Goal: Transaction & Acquisition: Purchase product/service

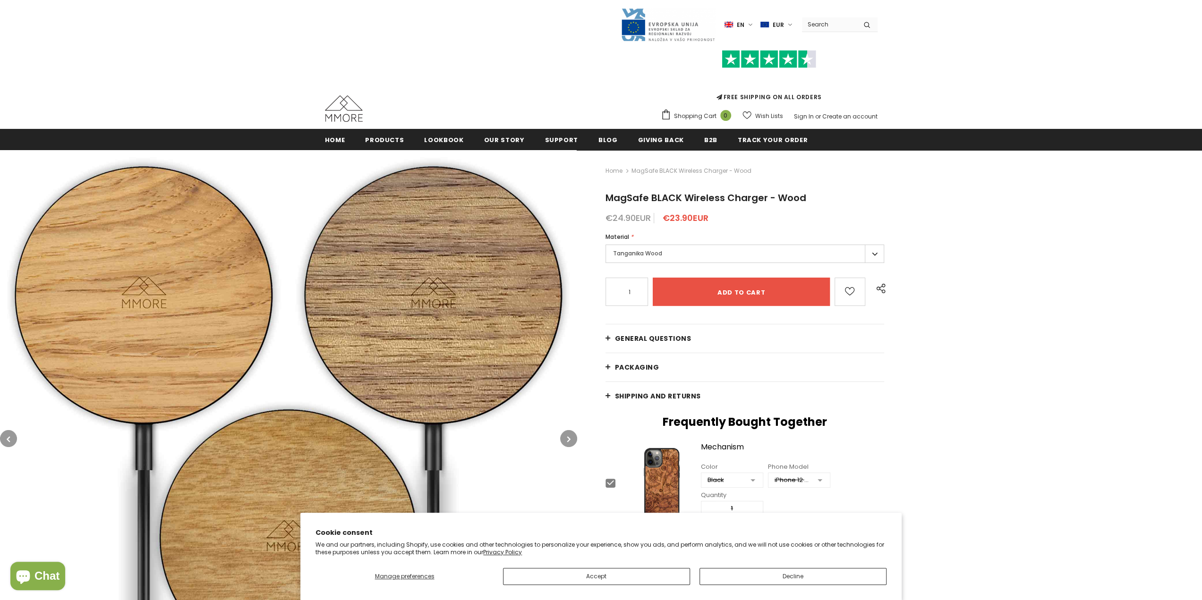
type input "0"
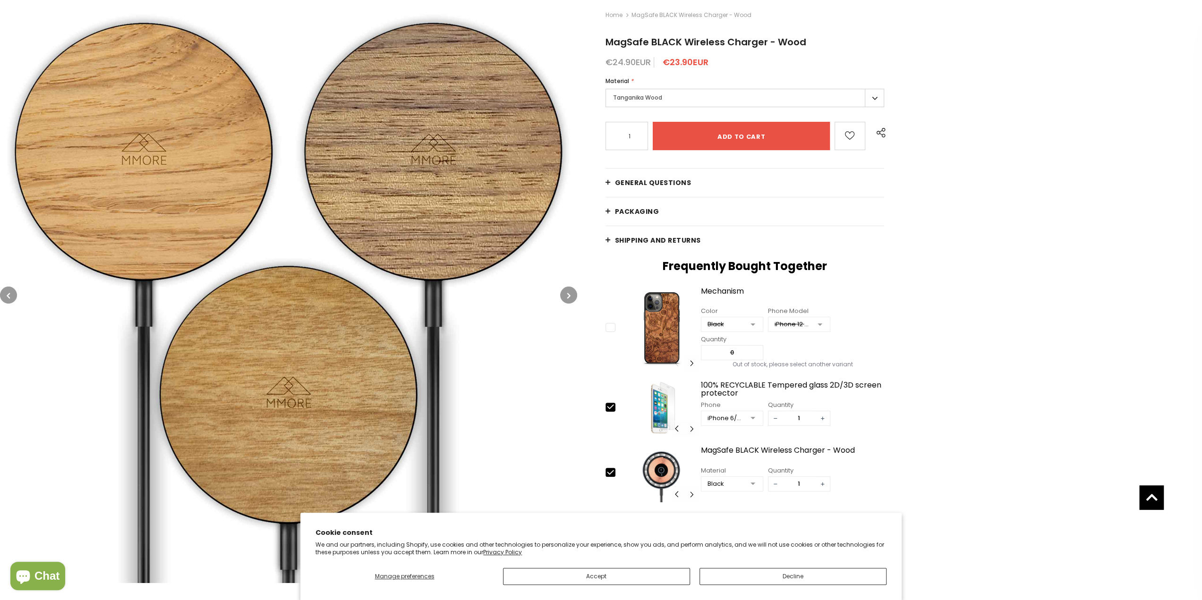
scroll to position [50, 0]
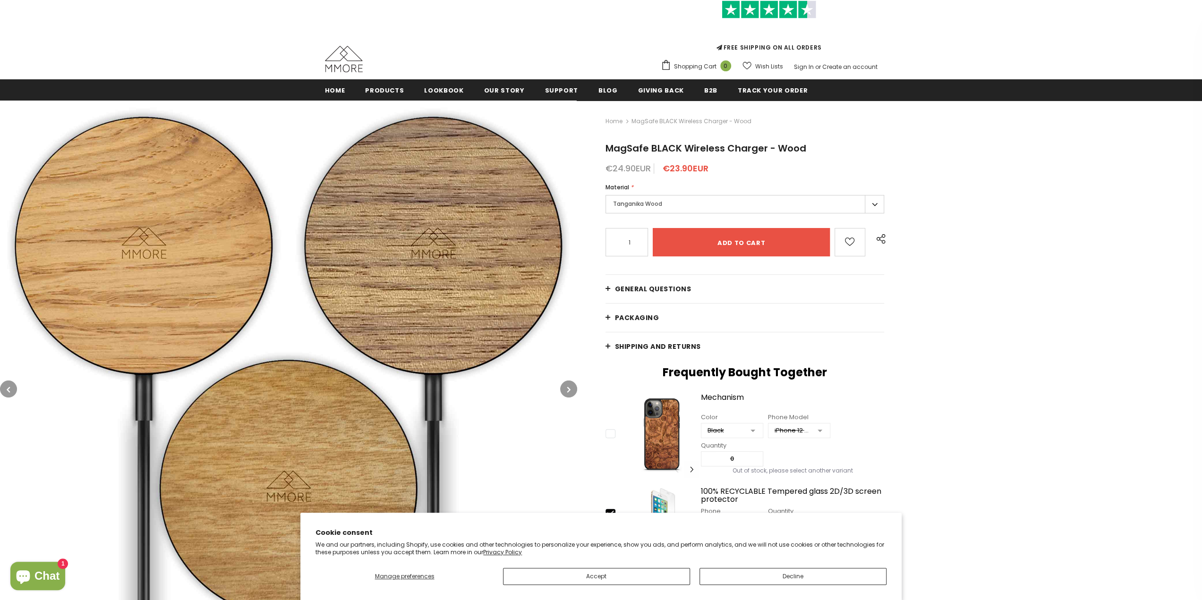
click at [604, 287] on div "Home MagSafe BLACK Wireless Charger - Wood MagSafe BLACK Wireless Charger - Woo…" at bounding box center [889, 401] width 625 height 601
click at [607, 311] on link "PACKAGING" at bounding box center [745, 318] width 279 height 28
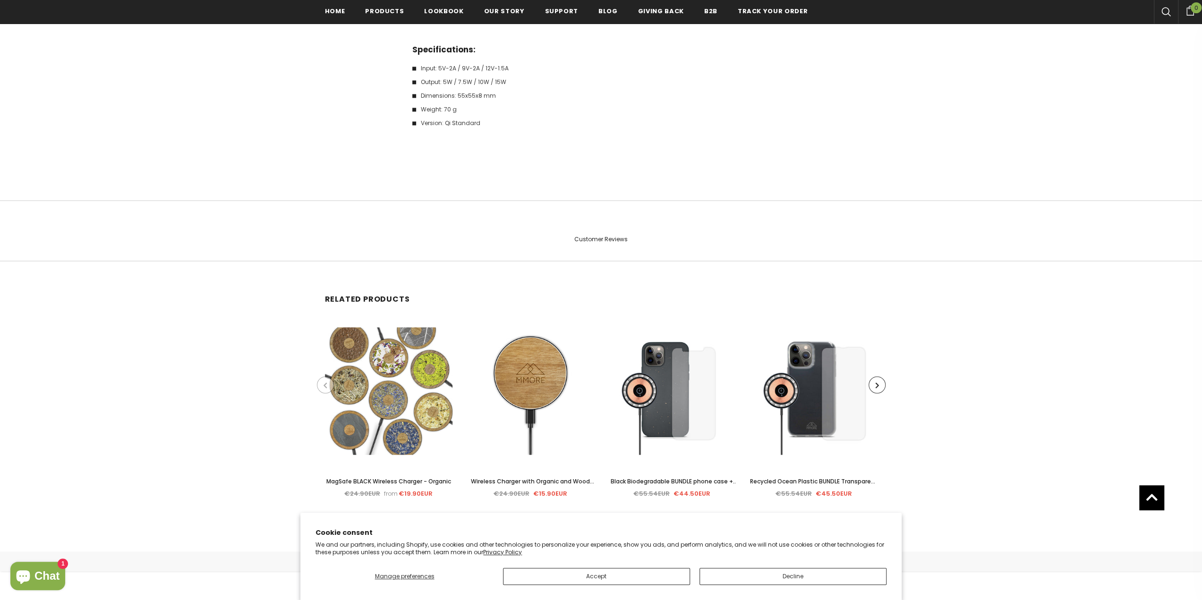
scroll to position [1753, 0]
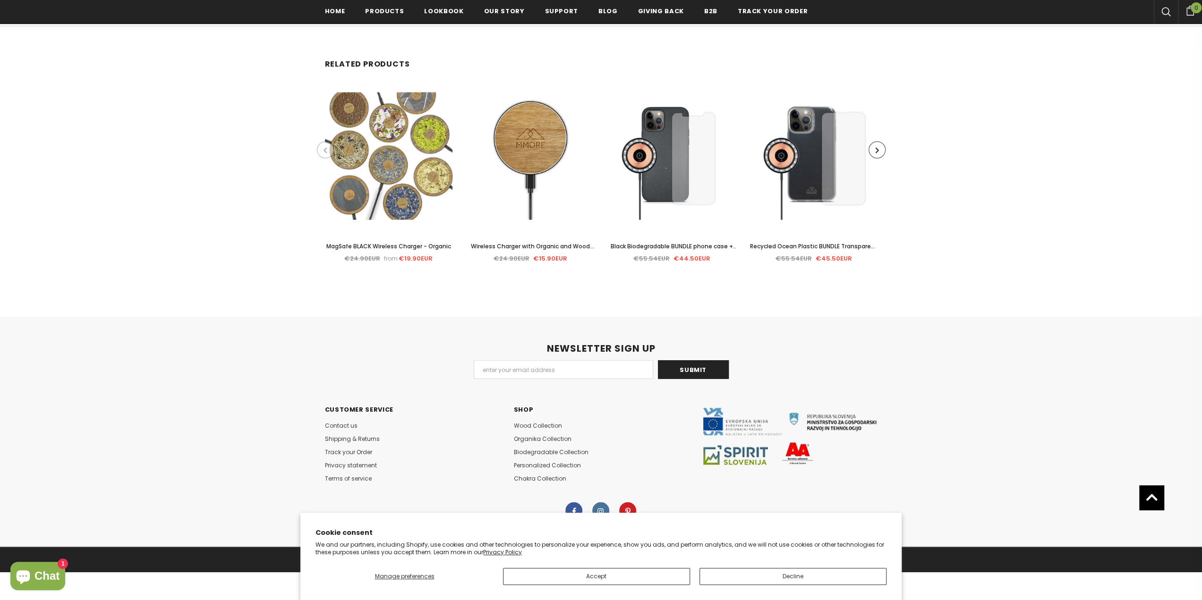
drag, startPoint x: 939, startPoint y: 396, endPoint x: 977, endPoint y: 504, distance: 113.9
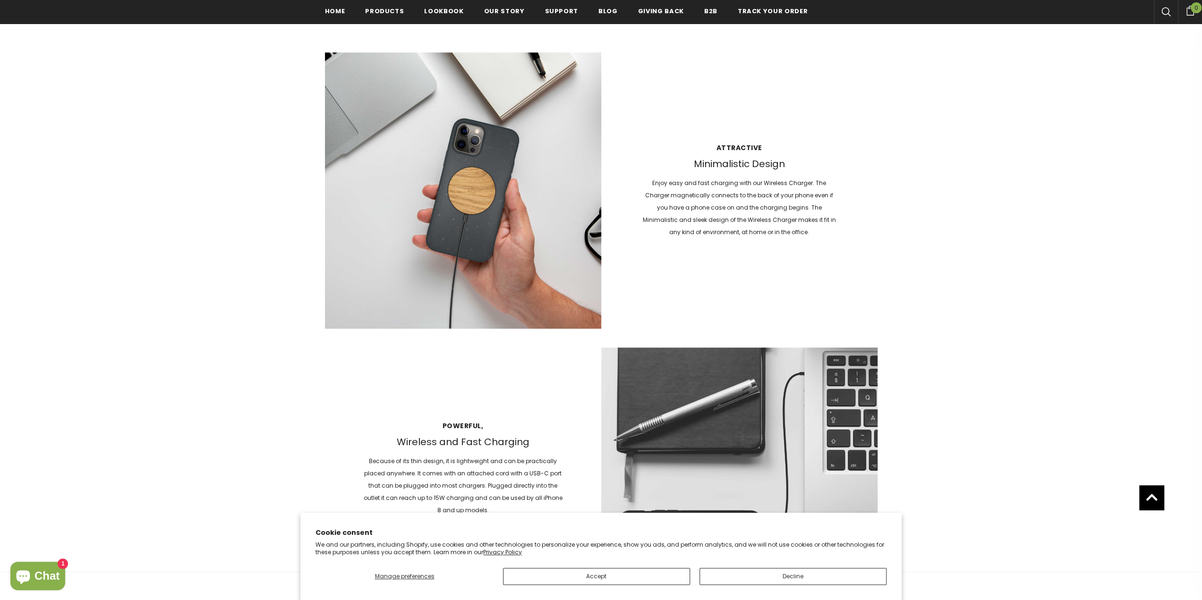
drag, startPoint x: 977, startPoint y: 503, endPoint x: 1025, endPoint y: 217, distance: 289.8
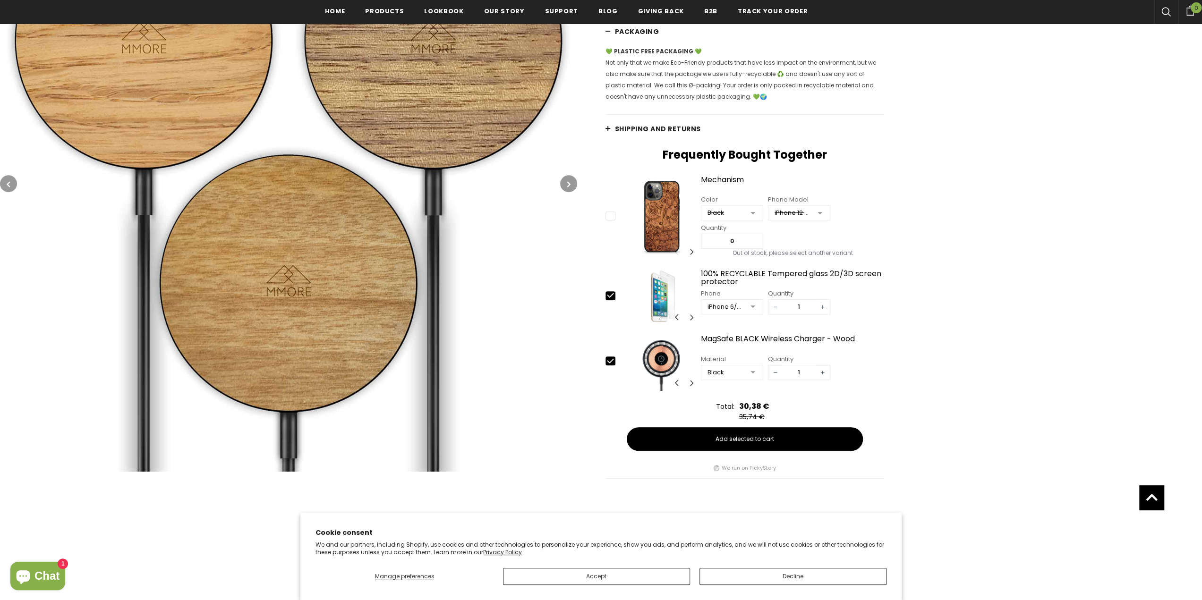
scroll to position [158, 0]
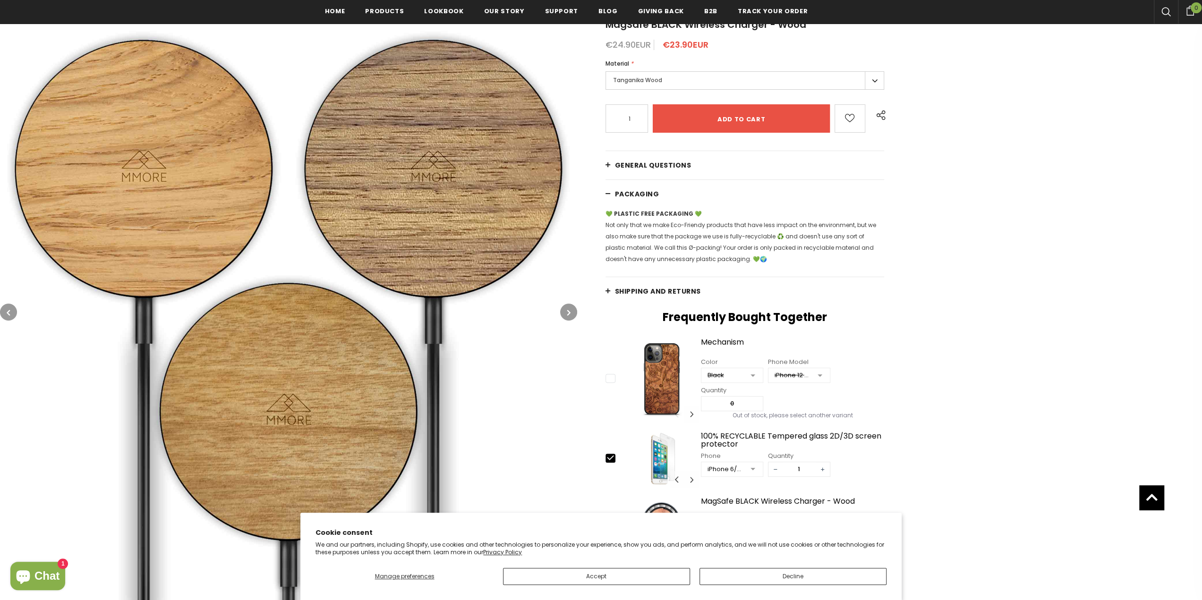
drag, startPoint x: 961, startPoint y: 268, endPoint x: 969, endPoint y: 153, distance: 115.1
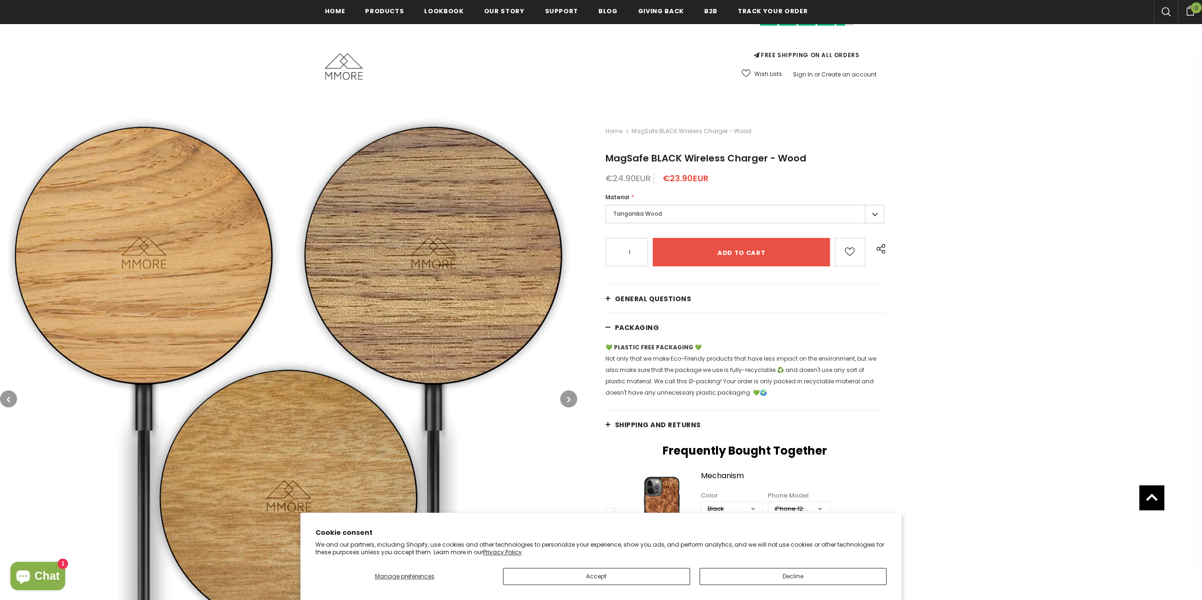
scroll to position [0, 0]
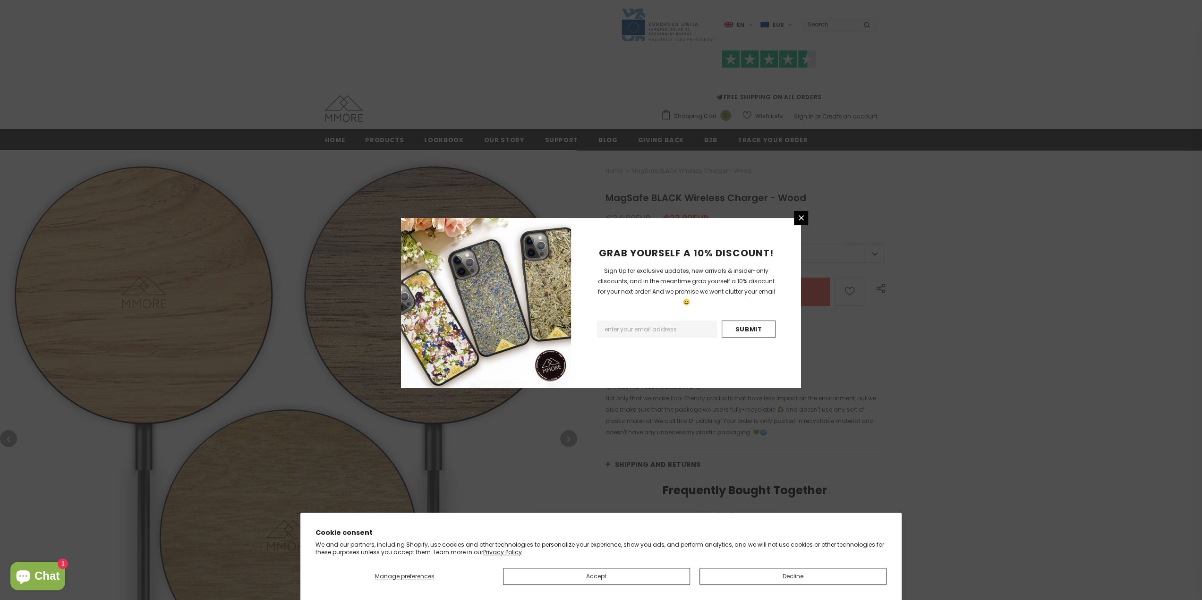
click at [1004, 316] on div "GRAB YOURSELF A 10% DISCOUNT! Sign Up for exclusive updates, new arrivals & ins…" at bounding box center [601, 300] width 1202 height 600
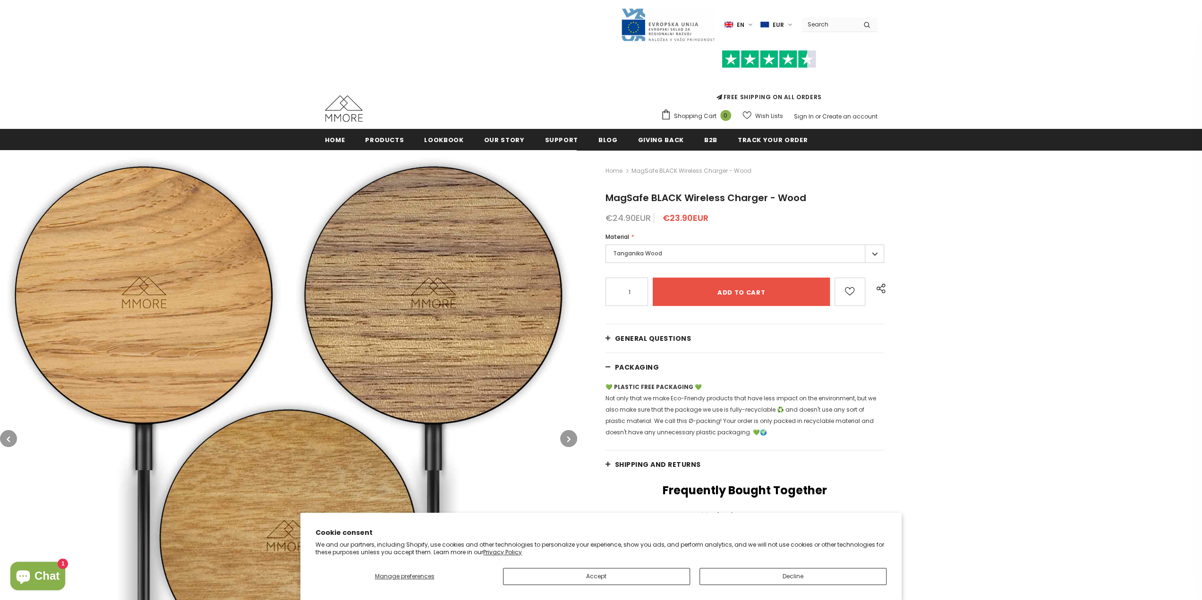
click at [609, 471] on link "Shipping and returns" at bounding box center [745, 465] width 279 height 28
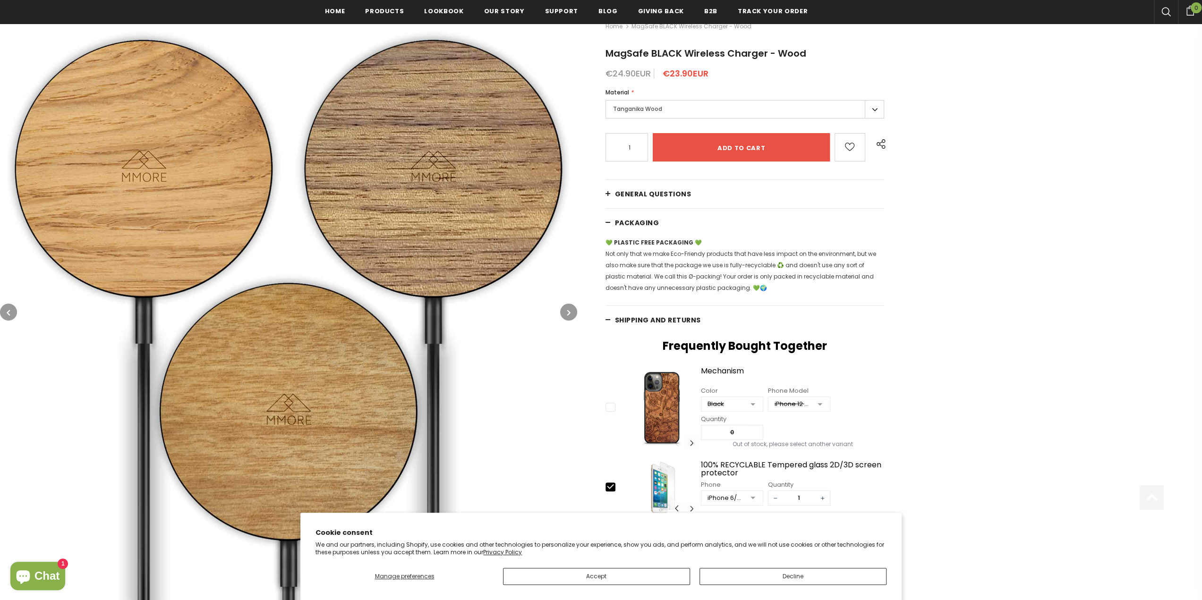
scroll to position [191, 0]
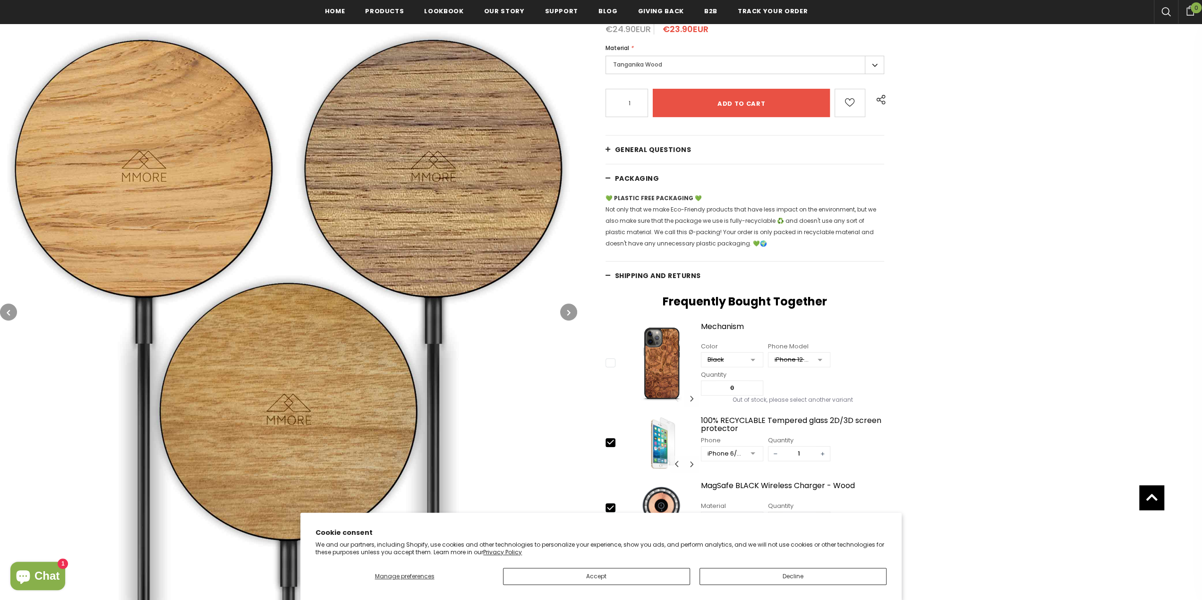
click at [614, 274] on link "Shipping and returns" at bounding box center [745, 276] width 279 height 28
click at [610, 274] on link "Shipping and returns" at bounding box center [745, 276] width 279 height 28
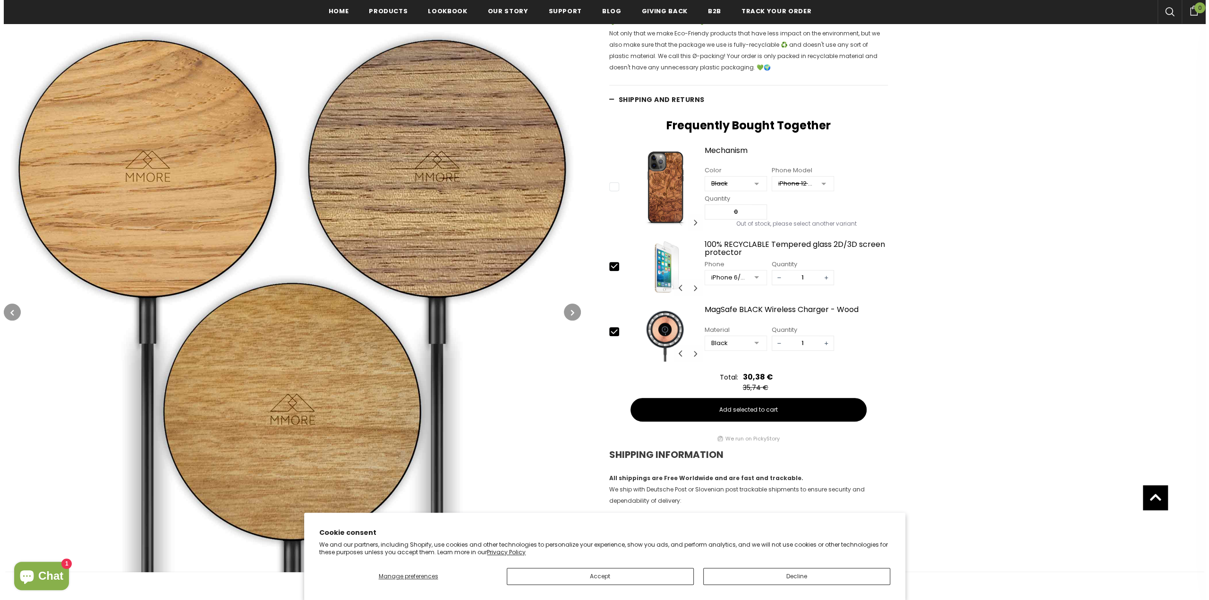
scroll to position [144, 0]
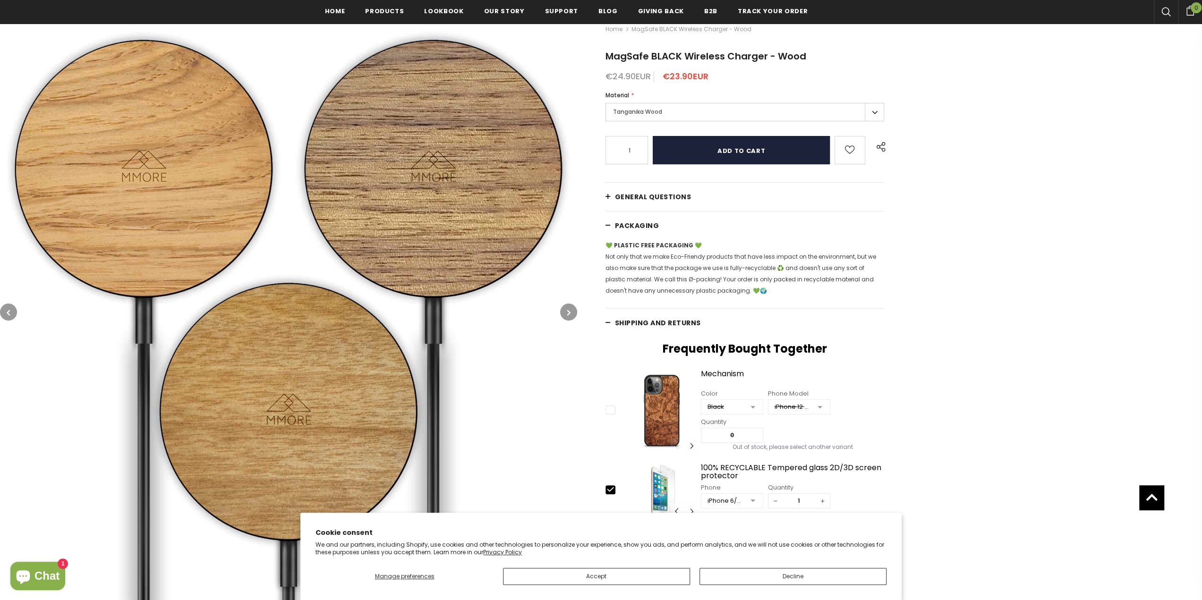
click at [744, 152] on input "Add to cart" at bounding box center [742, 150] width 178 height 28
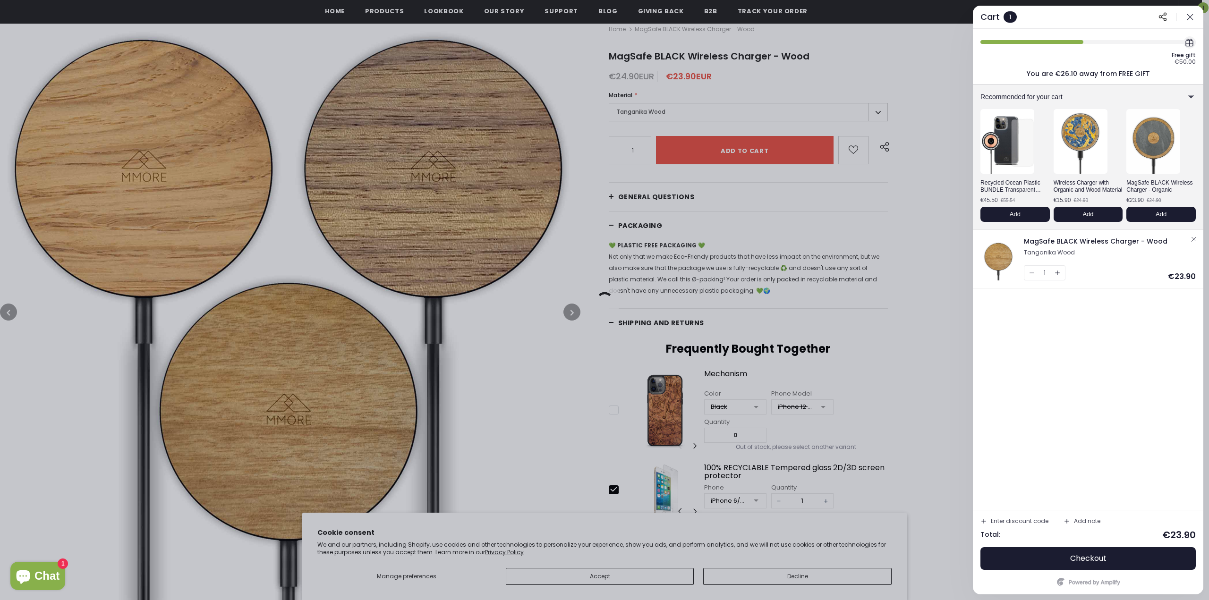
drag, startPoint x: 916, startPoint y: 357, endPoint x: 920, endPoint y: 302, distance: 54.5
click at [1077, 559] on span "Checkout" at bounding box center [1089, 558] width 36 height 9
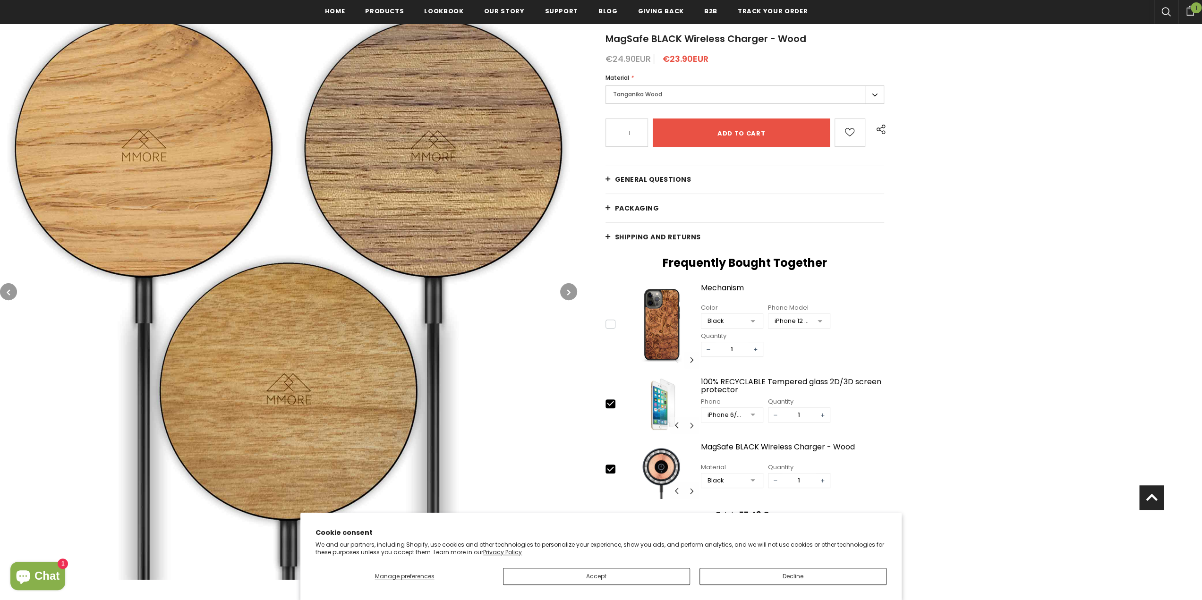
type input "0"
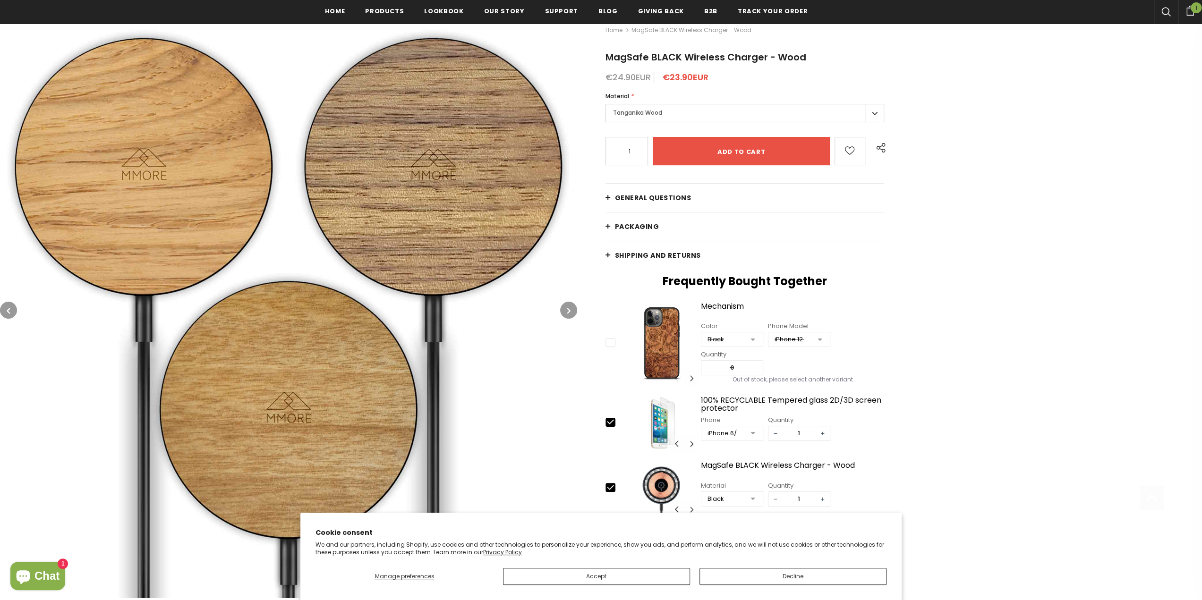
scroll to position [380, 0]
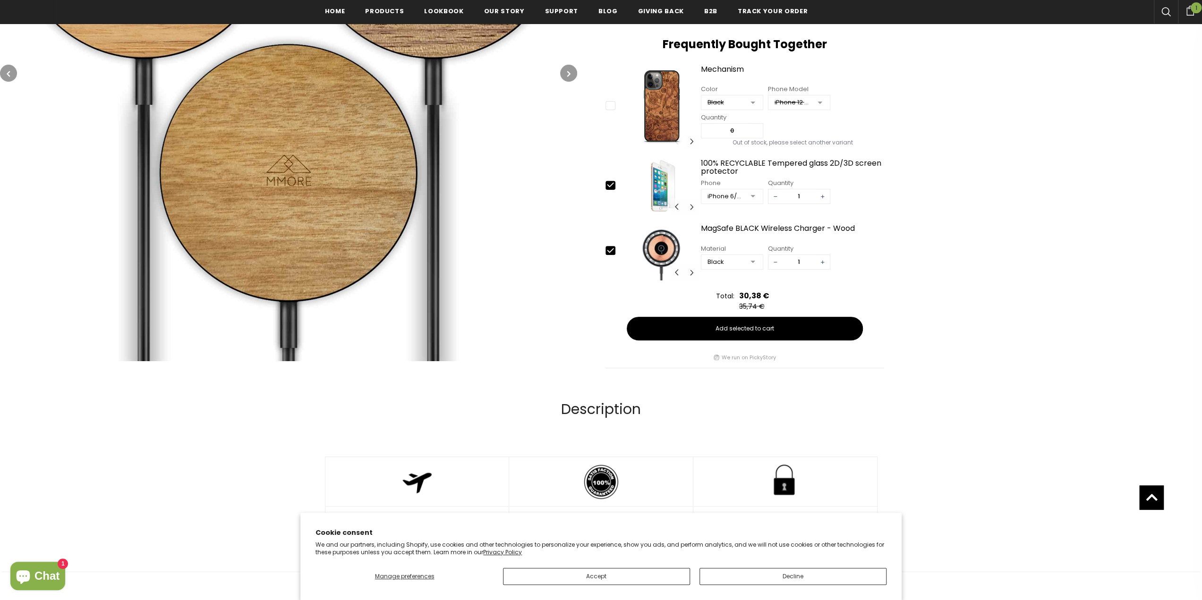
click at [290, 203] on img at bounding box center [288, 73] width 577 height 577
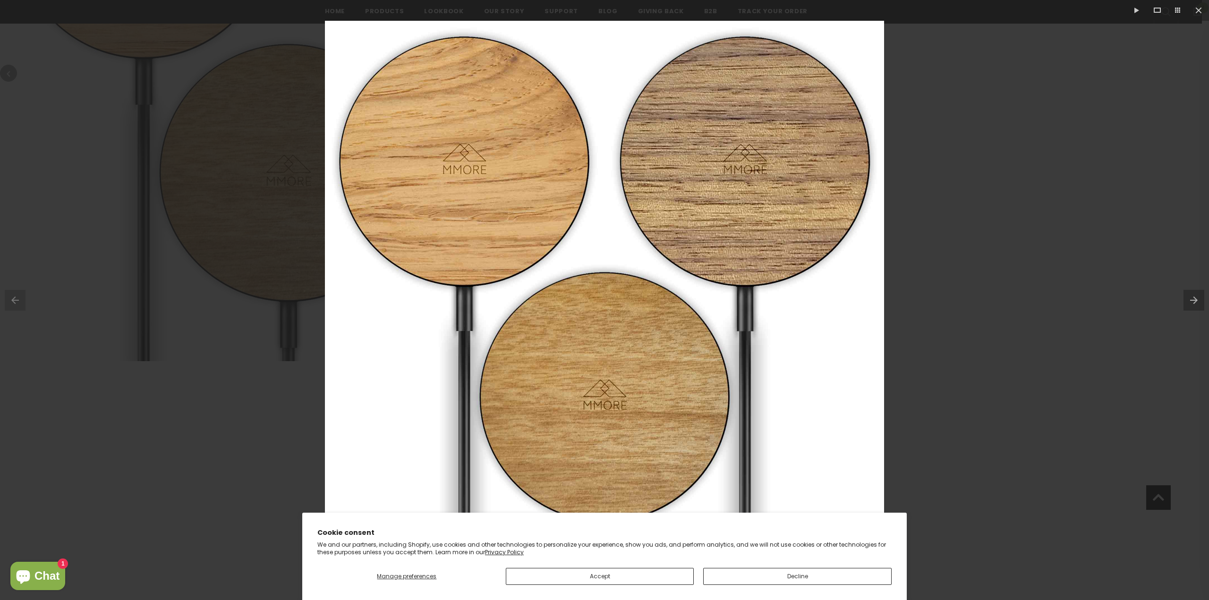
click at [1009, 304] on div at bounding box center [604, 300] width 1209 height 600
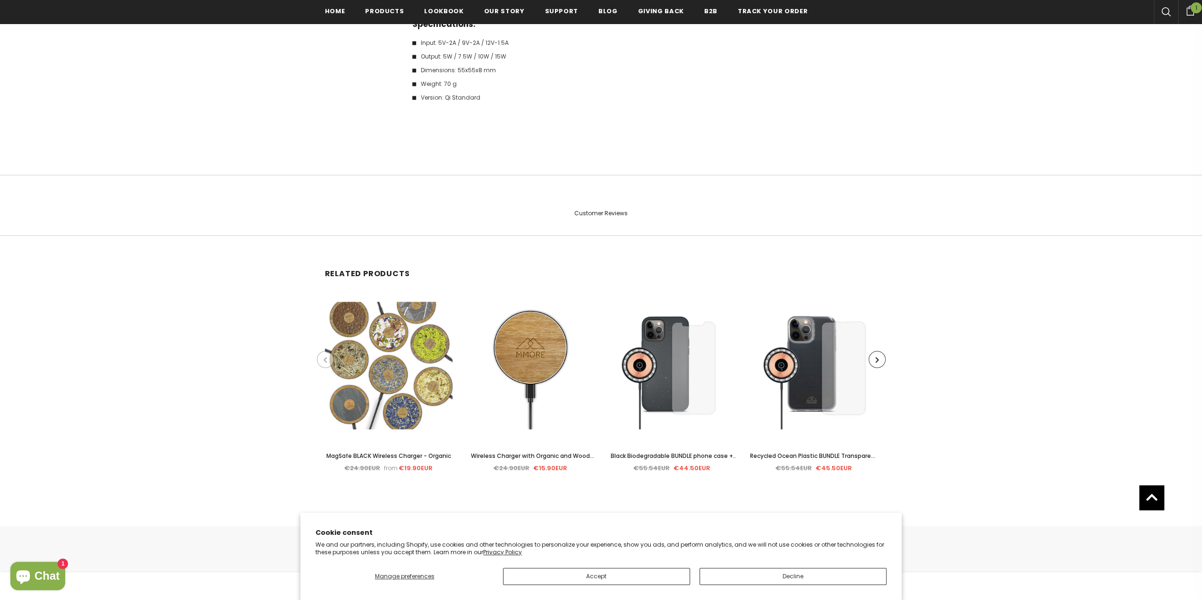
scroll to position [1553, 0]
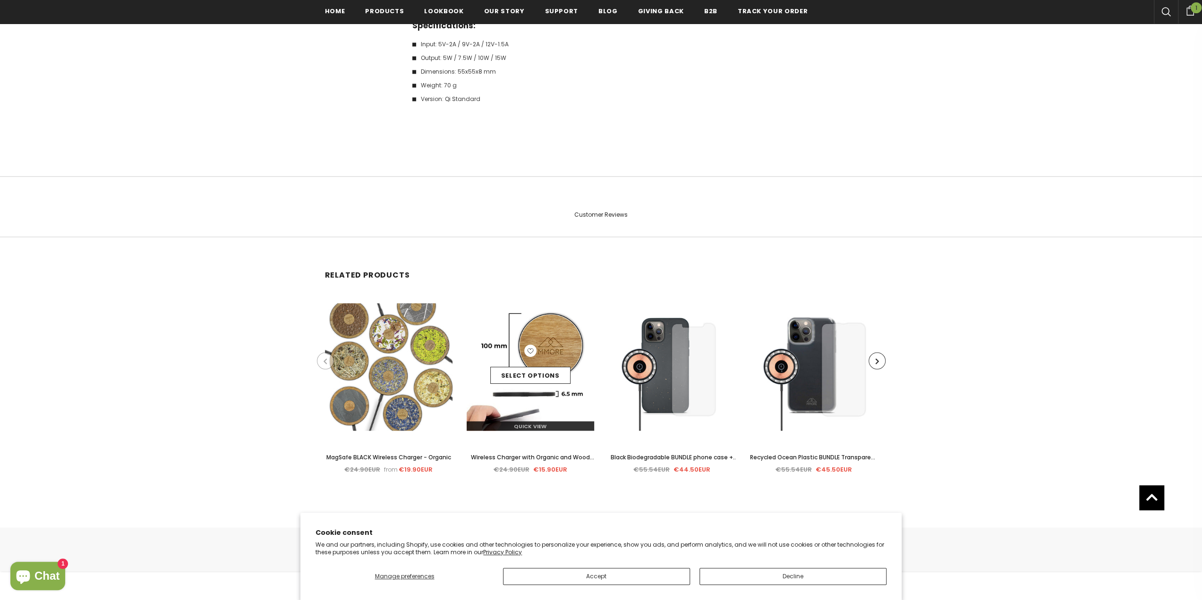
click at [511, 351] on div "Select options" at bounding box center [531, 367] width 128 height 45
click at [569, 346] on div "Select options" at bounding box center [531, 367] width 128 height 45
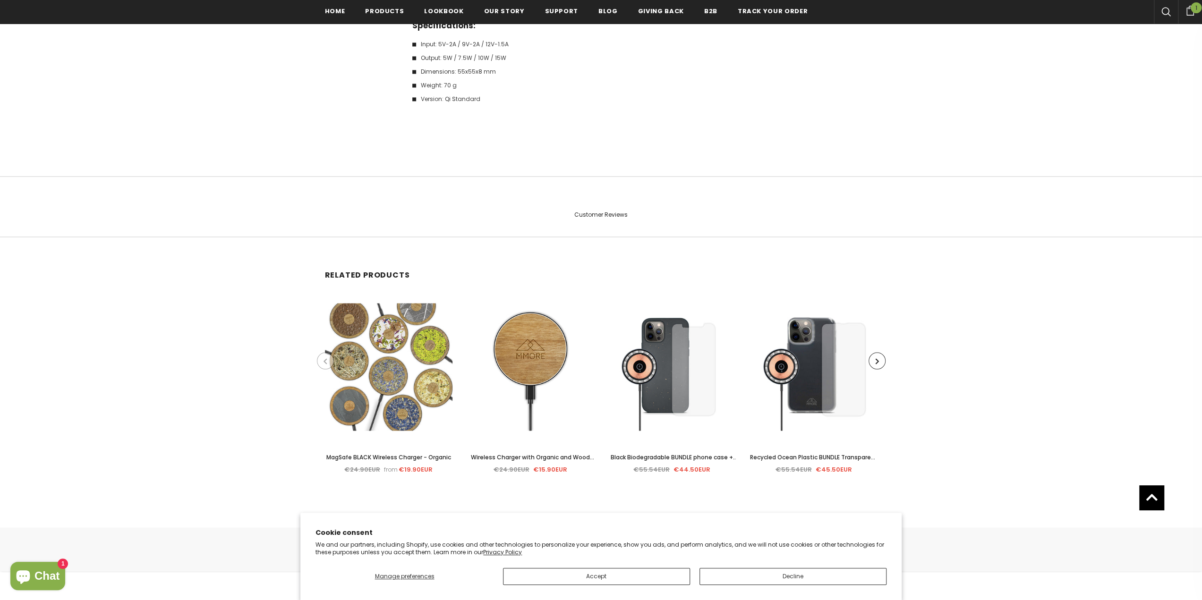
click at [534, 454] on span "Wireless Charger with Organic and Wood Material" at bounding box center [532, 462] width 123 height 18
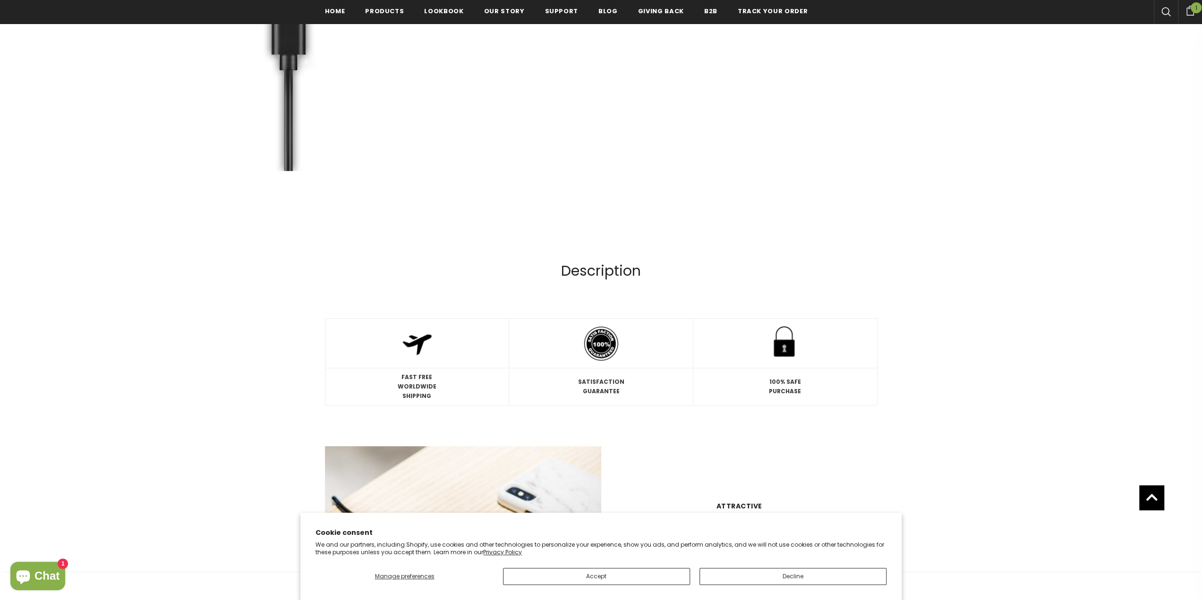
scroll to position [1688, 0]
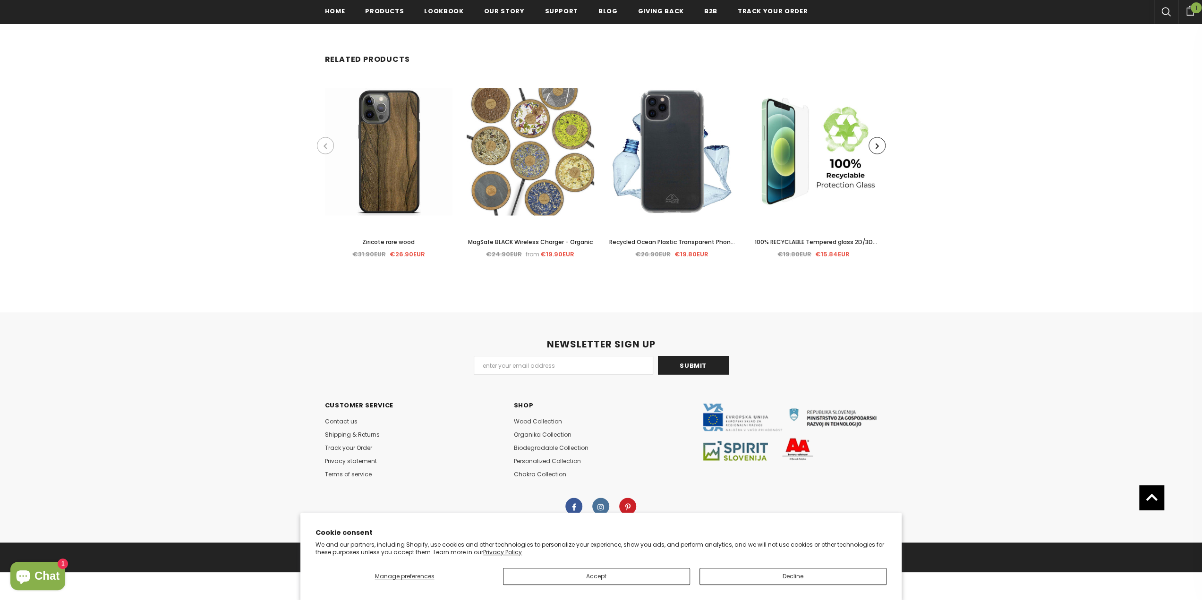
drag, startPoint x: 1024, startPoint y: 298, endPoint x: 1057, endPoint y: 554, distance: 258.2
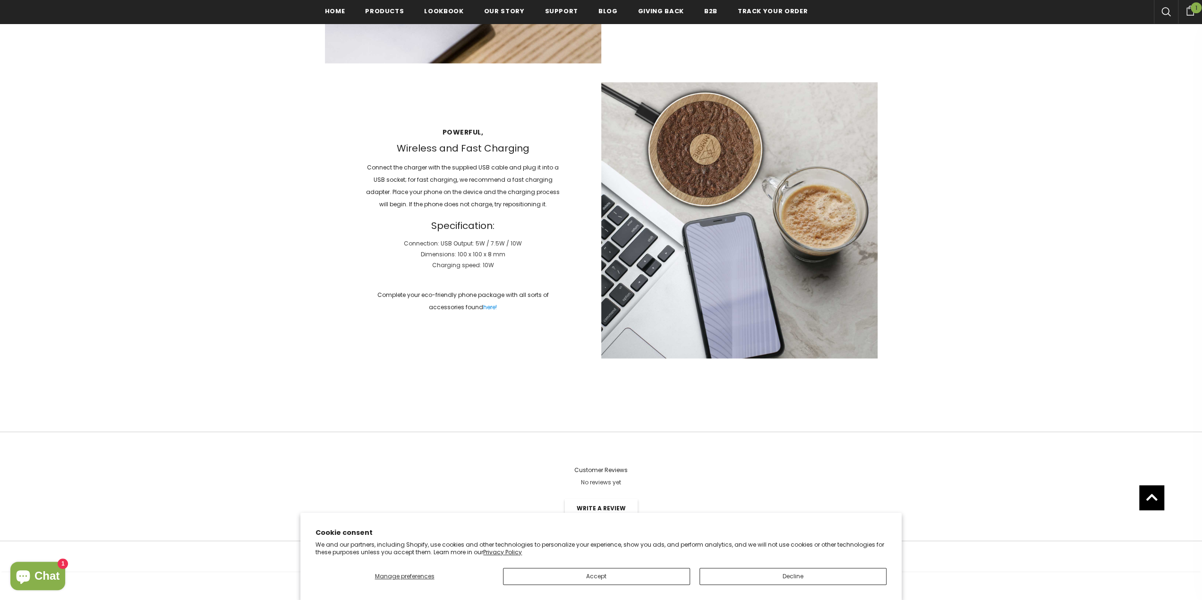
scroll to position [1027, 0]
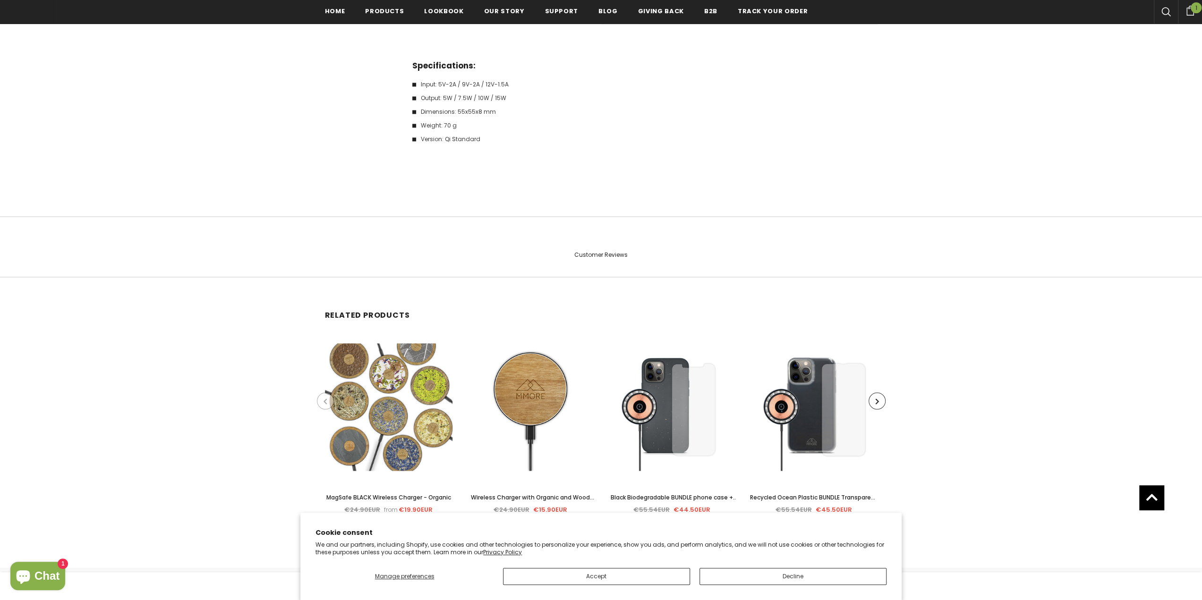
type input "0"
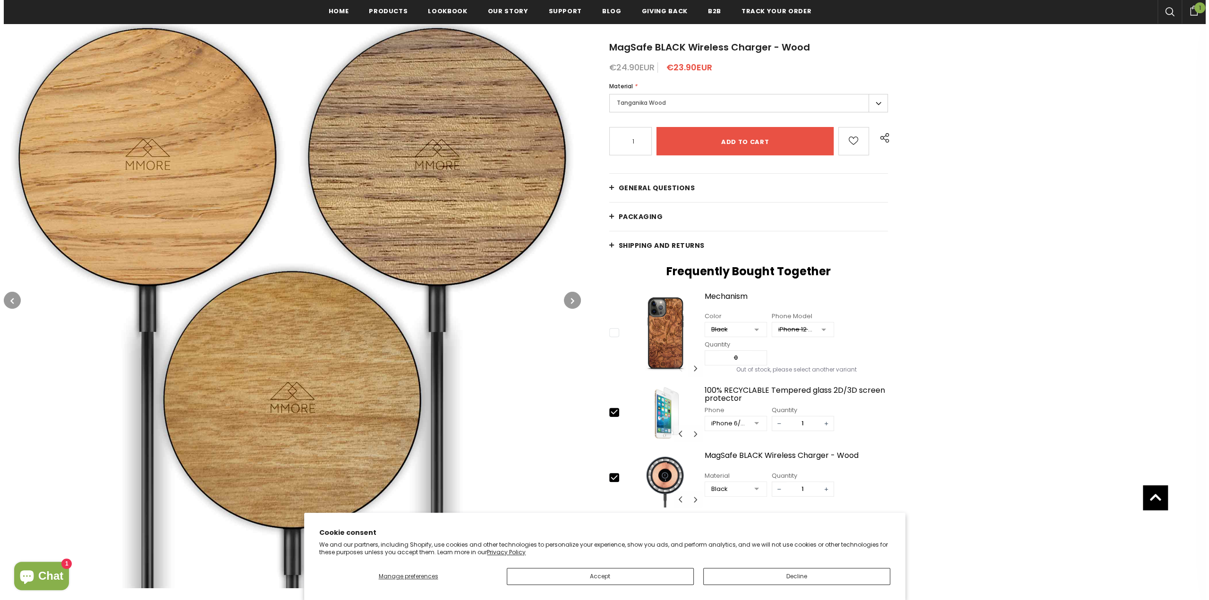
scroll to position [48, 0]
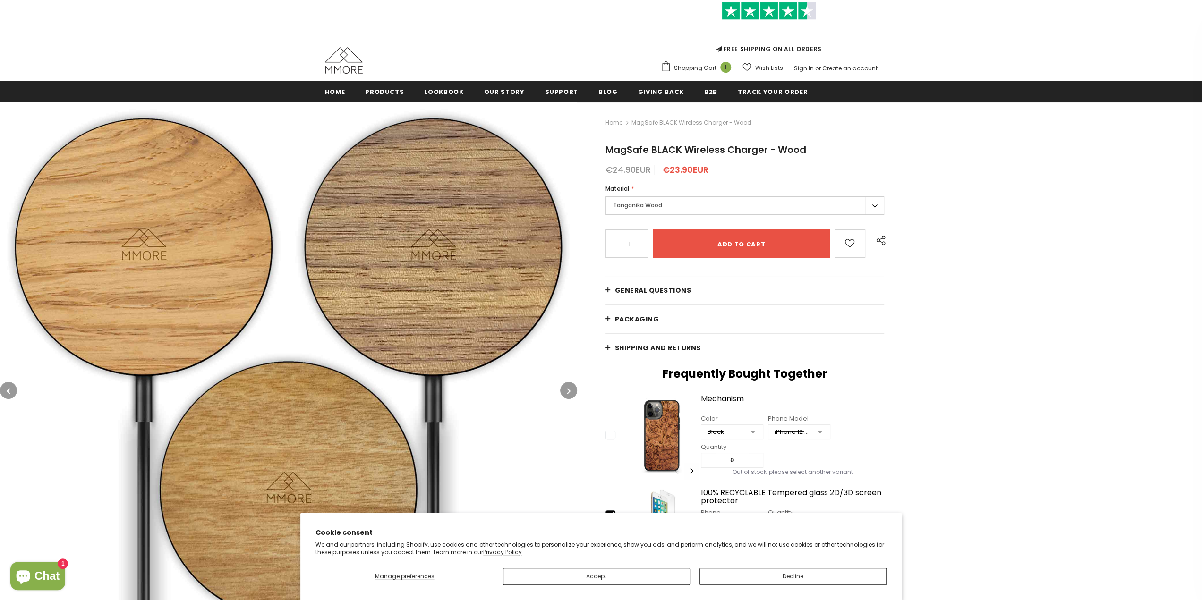
click at [631, 189] on em "*" at bounding box center [632, 189] width 3 height 8
click at [690, 203] on label "Tanganika Wood" at bounding box center [745, 206] width 279 height 18
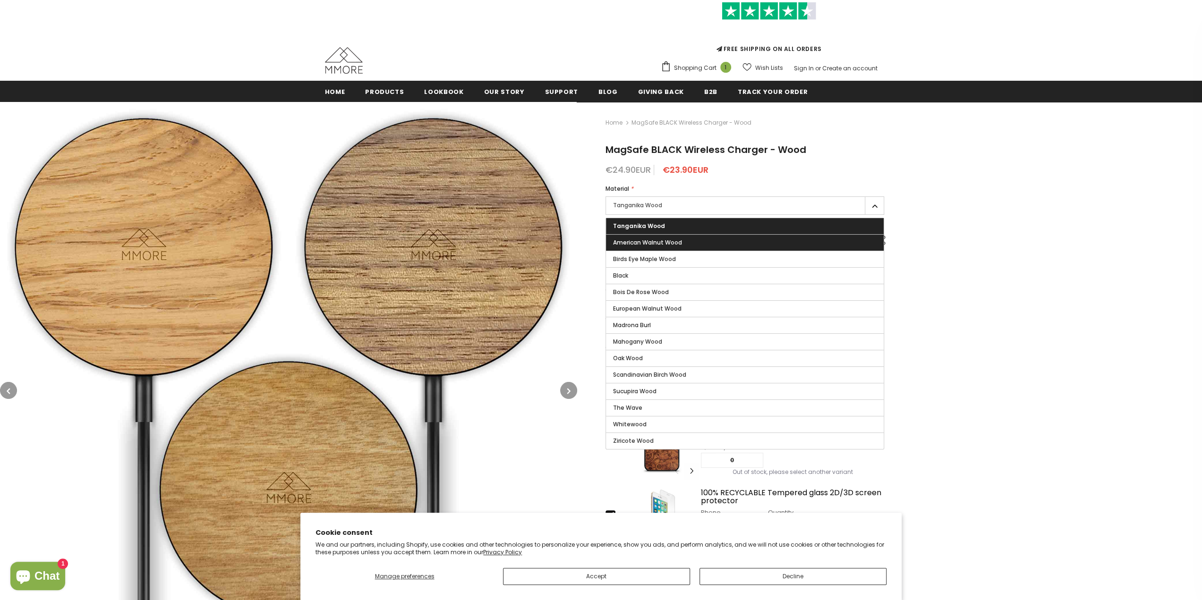
click at [662, 240] on span "American Walnut Wood" at bounding box center [647, 243] width 69 height 8
click at [0, 0] on input "American Walnut Wood" at bounding box center [0, 0] width 0 height 0
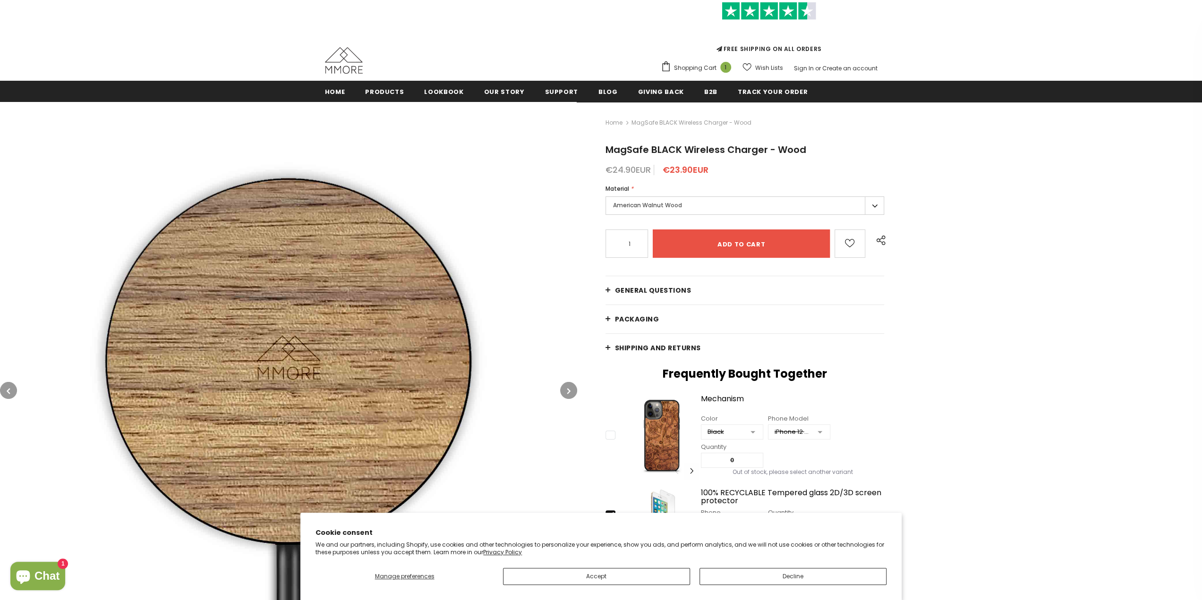
click at [651, 206] on label "American Walnut Wood" at bounding box center [745, 206] width 279 height 18
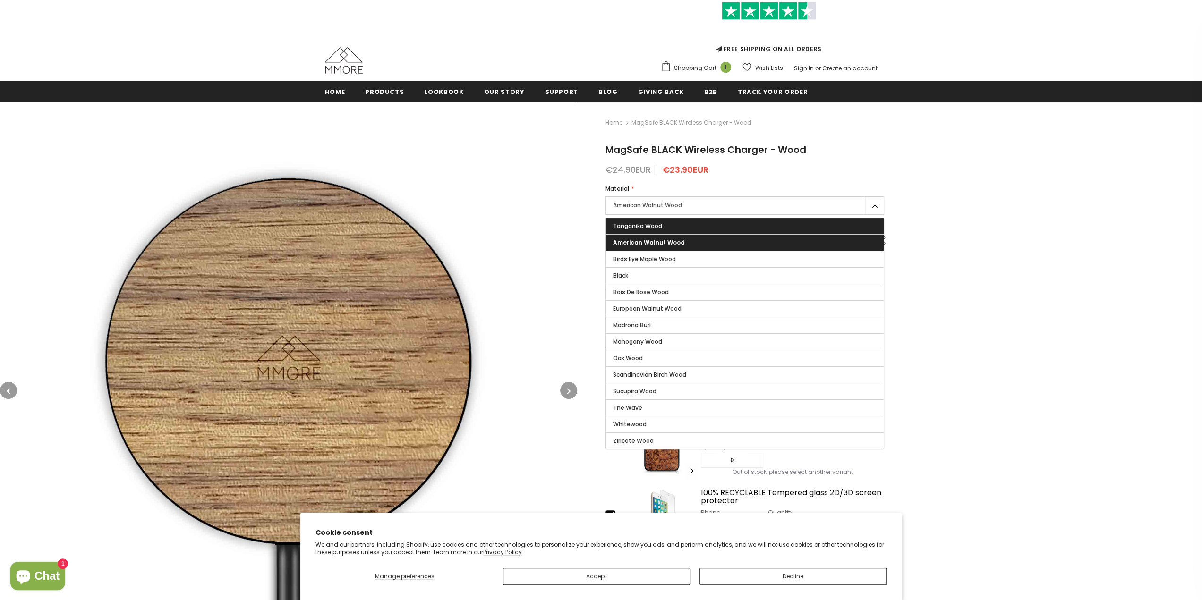
click at [665, 227] on label "Tanganika Wood" at bounding box center [745, 226] width 278 height 16
click at [0, 0] on input "Tanganika Wood" at bounding box center [0, 0] width 0 height 0
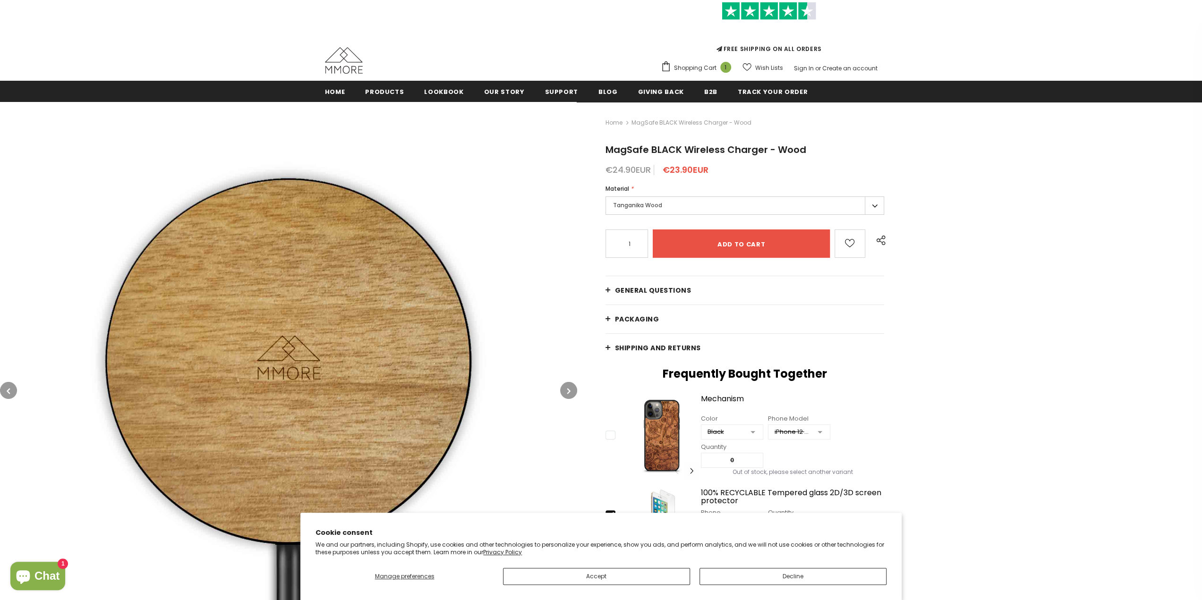
click at [662, 210] on label "Tanganika Wood" at bounding box center [745, 206] width 279 height 18
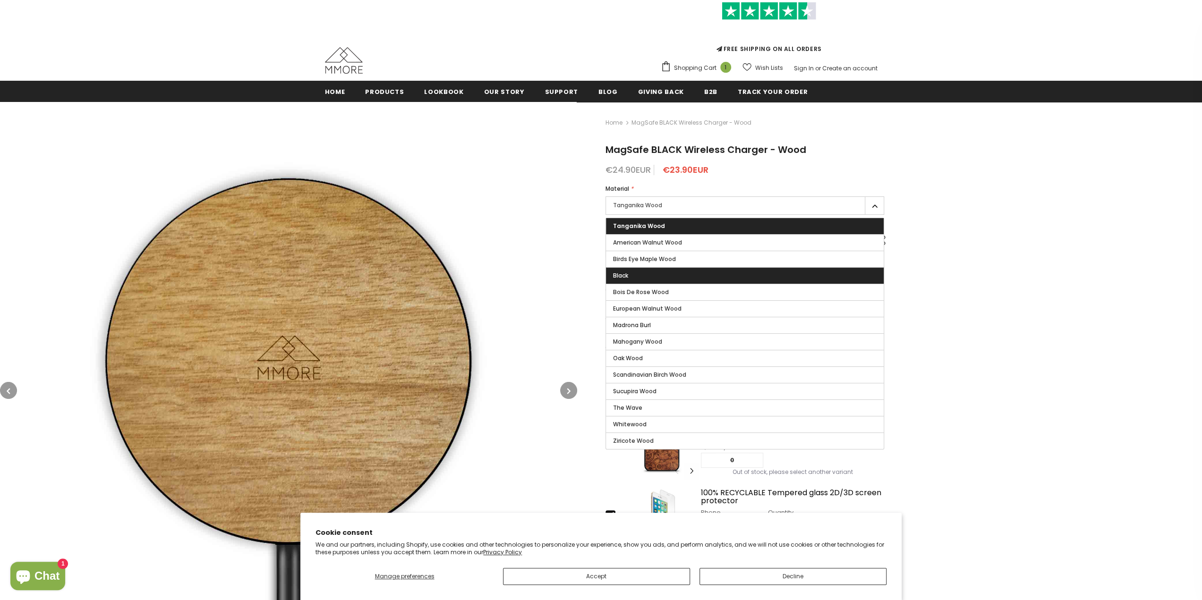
click at [662, 282] on label "Black" at bounding box center [745, 276] width 278 height 16
click at [0, 0] on input "Black" at bounding box center [0, 0] width 0 height 0
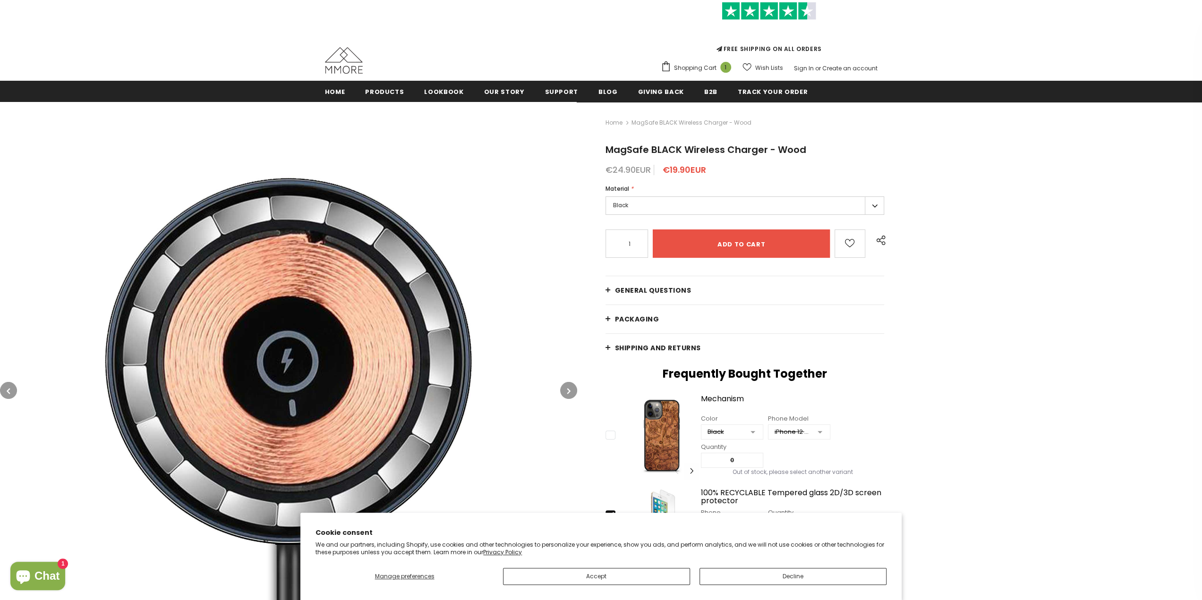
click at [649, 207] on label "Black" at bounding box center [745, 206] width 279 height 18
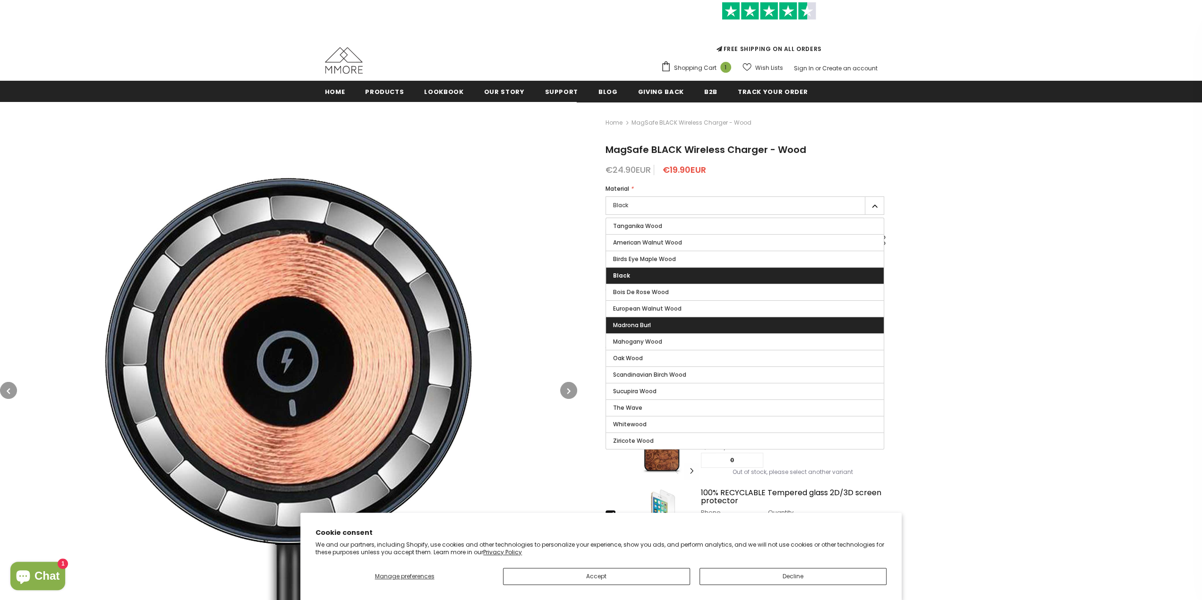
click at [656, 326] on label "Madrona Burl" at bounding box center [745, 325] width 278 height 16
click at [0, 0] on input "Madrona Burl" at bounding box center [0, 0] width 0 height 0
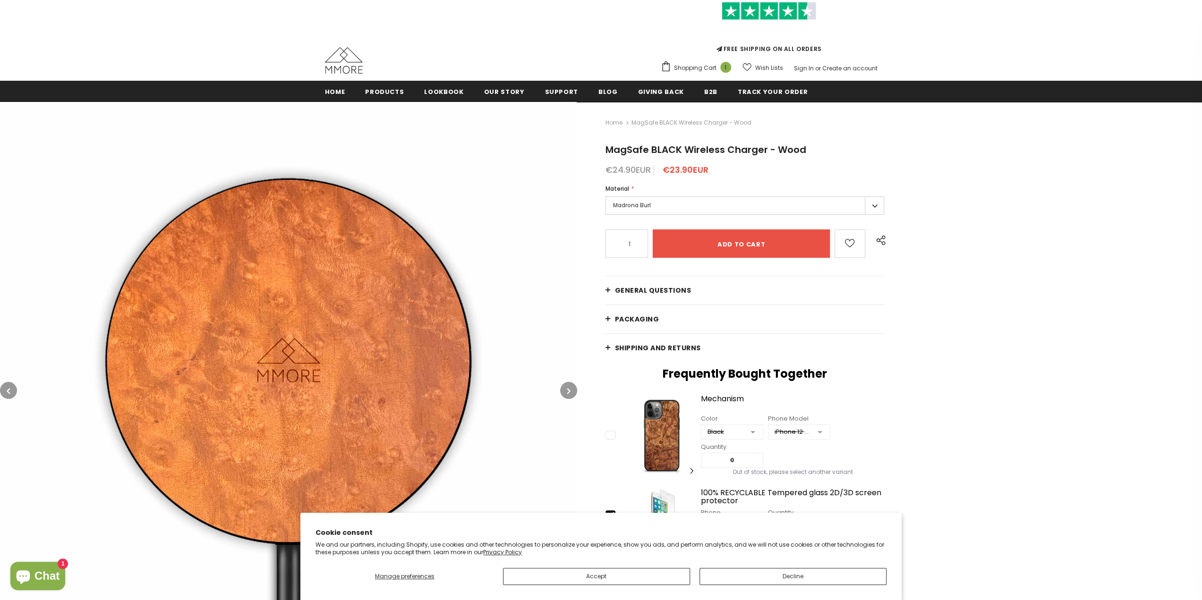
click at [645, 207] on label "Madrona Burl" at bounding box center [745, 206] width 279 height 18
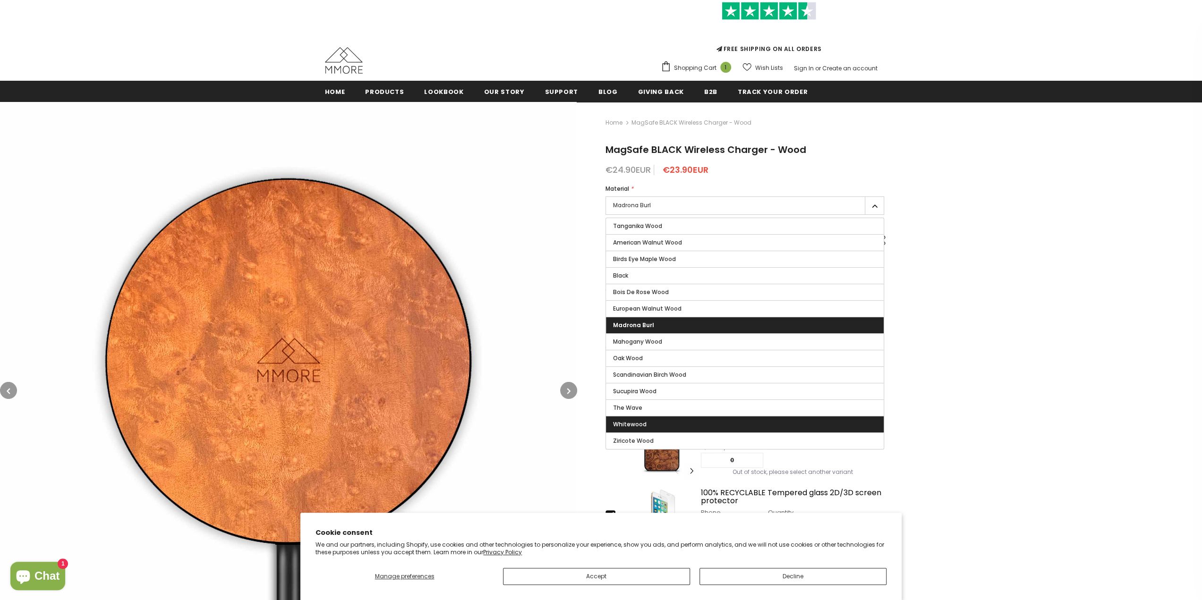
click at [667, 425] on label "Whitewood" at bounding box center [745, 425] width 278 height 16
click at [0, 0] on input "Whitewood" at bounding box center [0, 0] width 0 height 0
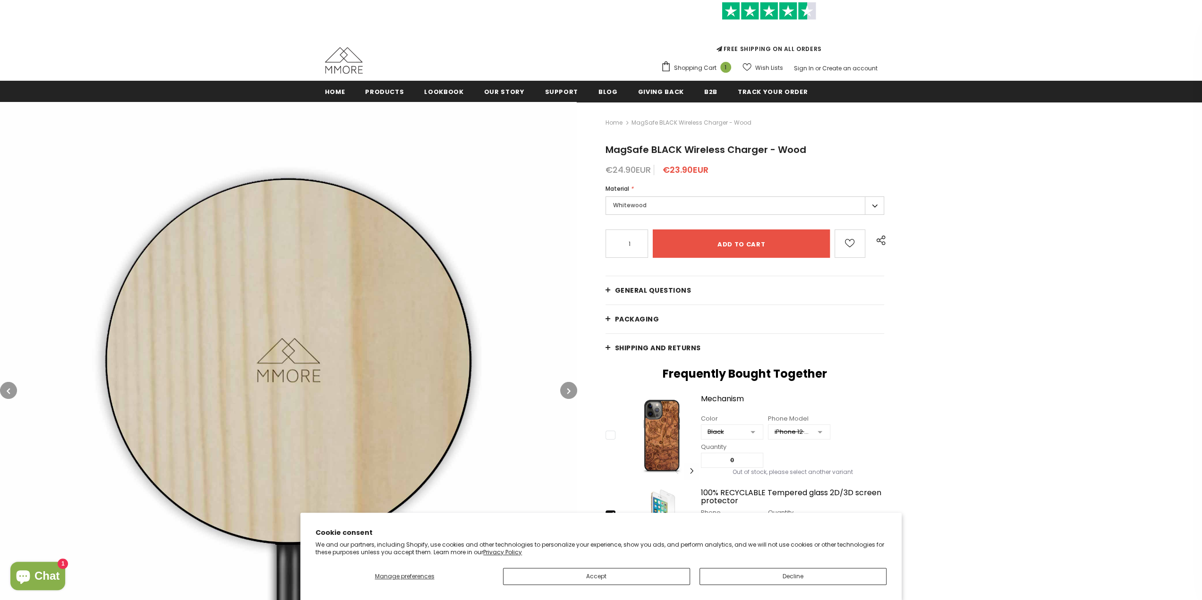
click at [651, 206] on label "Whitewood" at bounding box center [745, 206] width 279 height 18
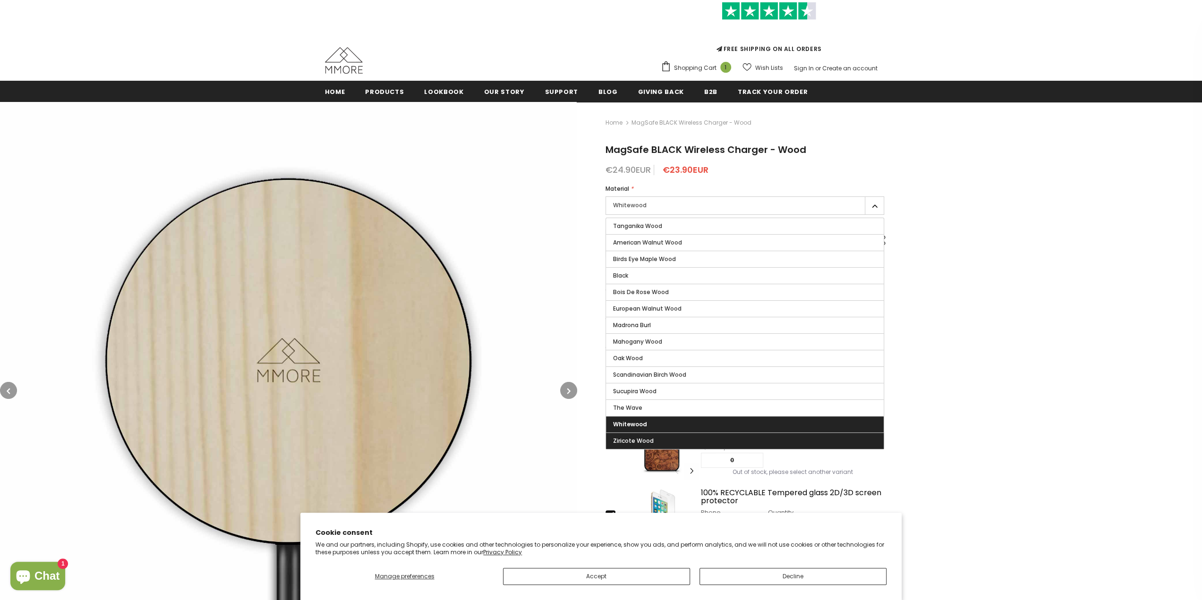
click at [656, 439] on label "Ziricote Wood" at bounding box center [745, 441] width 278 height 16
click at [0, 0] on input "Ziricote Wood" at bounding box center [0, 0] width 0 height 0
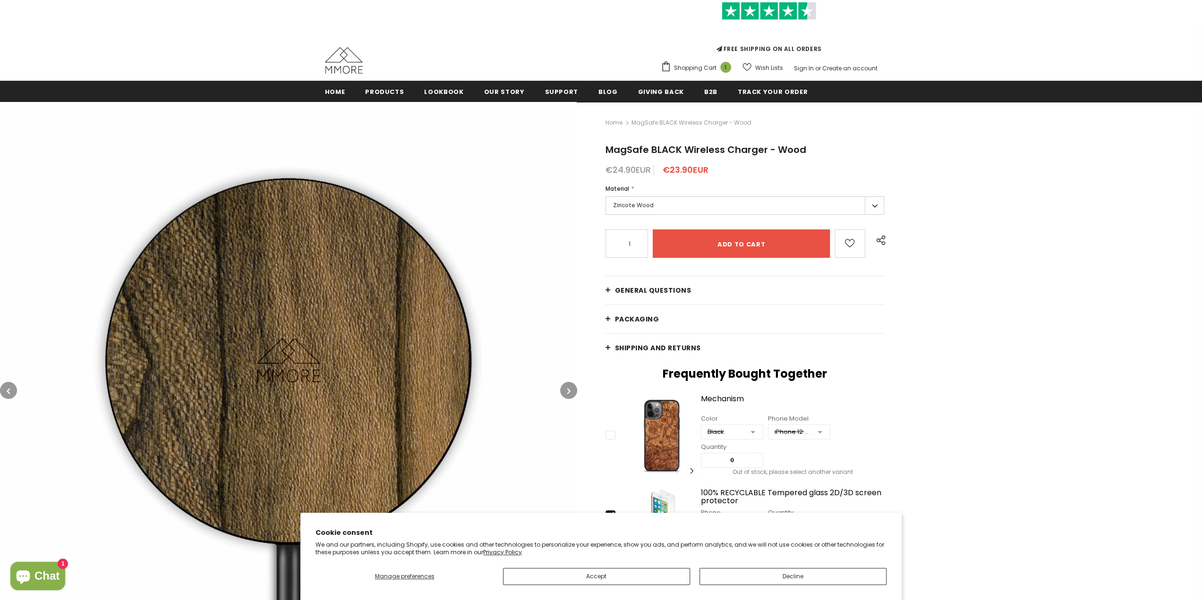
click at [650, 205] on label "Ziricote Wood" at bounding box center [745, 206] width 279 height 18
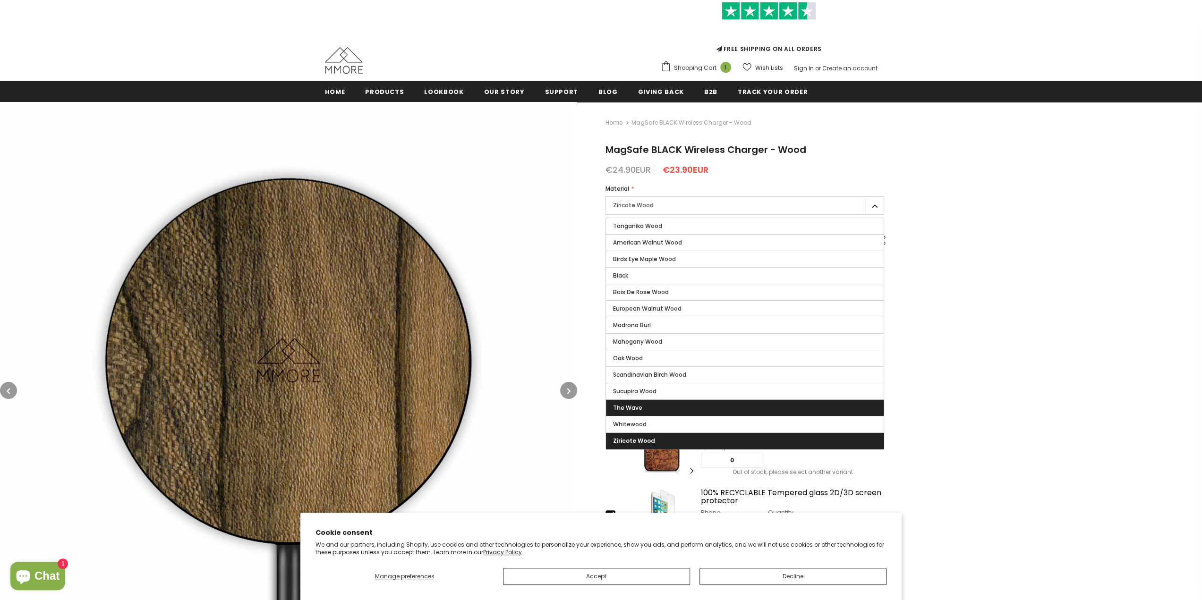
click at [677, 413] on label "The Wave" at bounding box center [745, 408] width 278 height 16
click at [0, 0] on input "The Wave" at bounding box center [0, 0] width 0 height 0
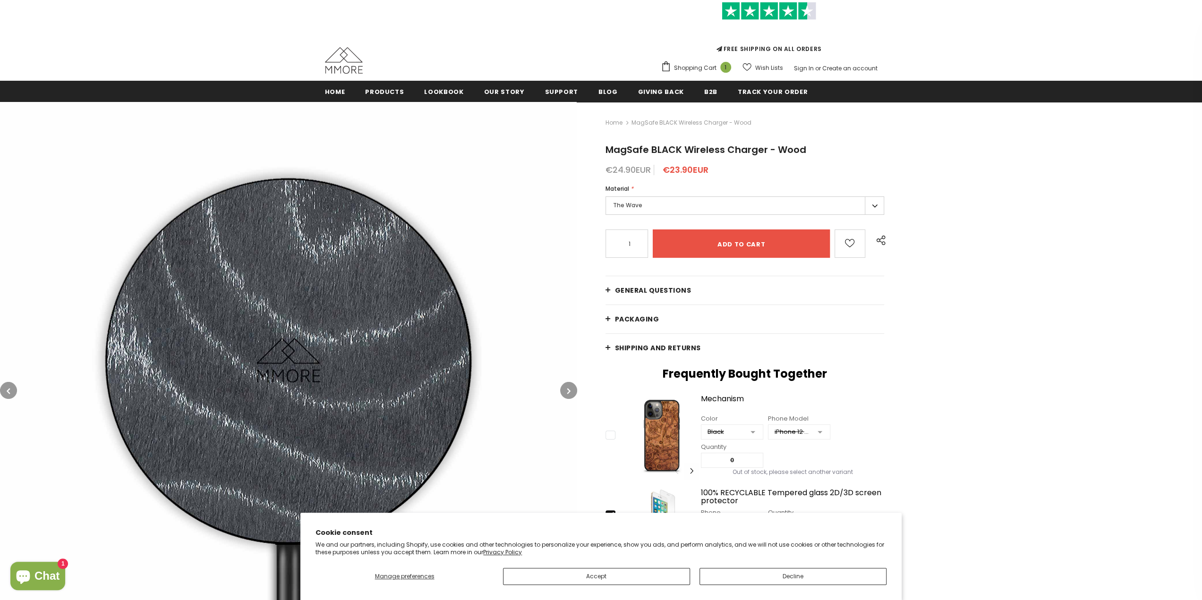
click at [673, 204] on label "The Wave" at bounding box center [745, 206] width 279 height 18
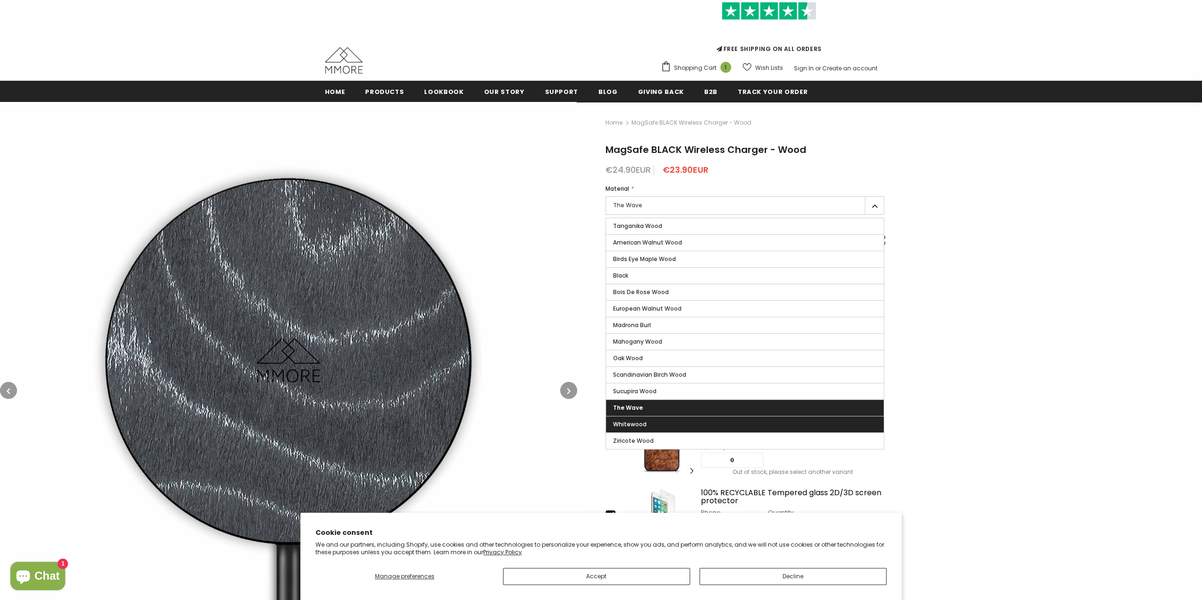
click at [693, 419] on label "Whitewood" at bounding box center [745, 425] width 278 height 16
click at [0, 0] on input "Whitewood" at bounding box center [0, 0] width 0 height 0
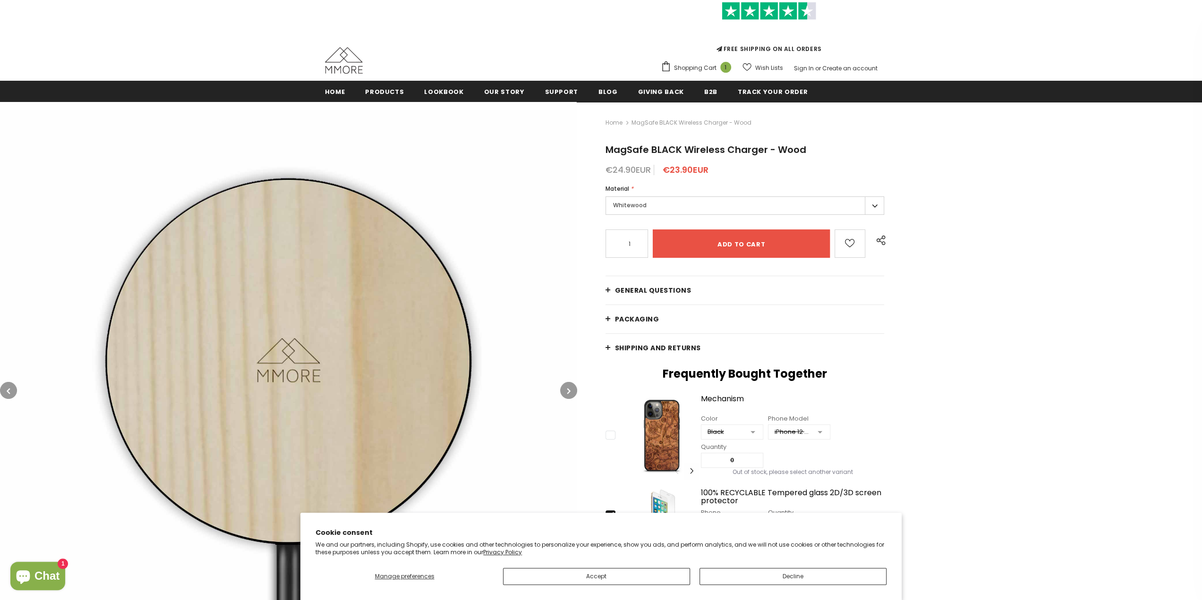
click at [679, 206] on label "Whitewood" at bounding box center [745, 206] width 279 height 18
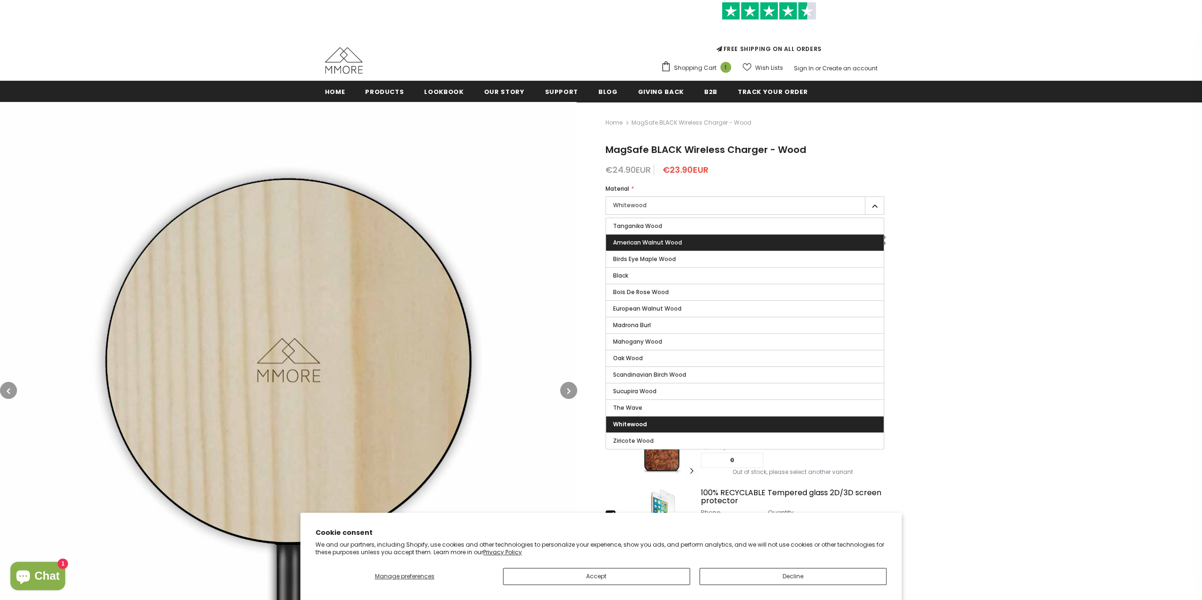
click at [677, 244] on span "American Walnut Wood" at bounding box center [647, 243] width 69 height 8
click at [0, 0] on input "American Walnut Wood" at bounding box center [0, 0] width 0 height 0
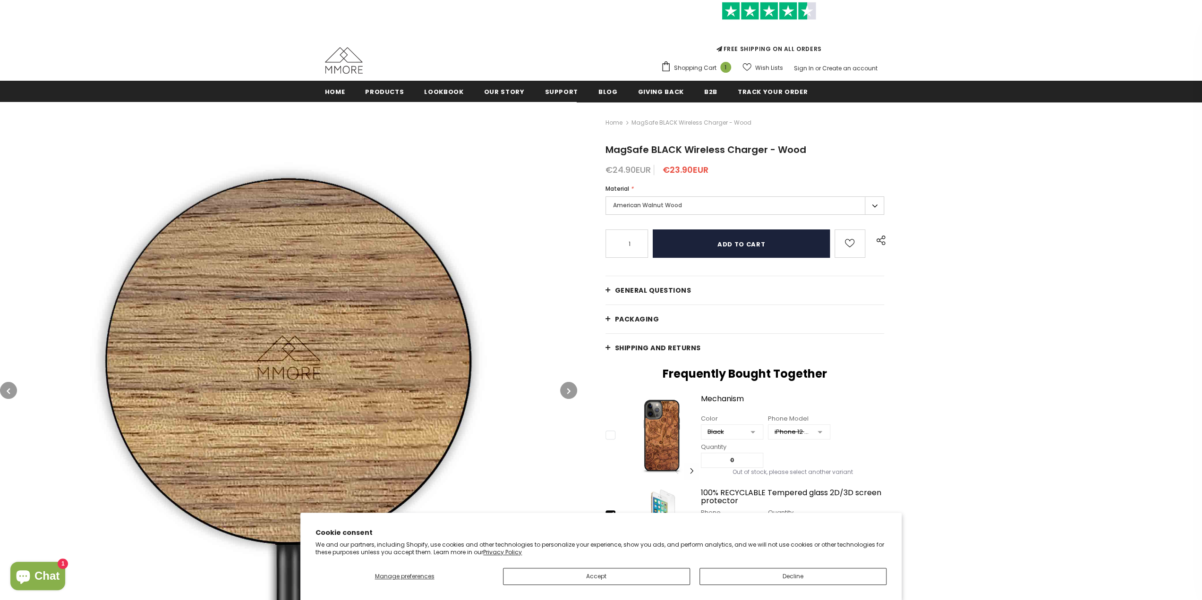
click at [749, 244] on input "Add to cart" at bounding box center [742, 244] width 178 height 28
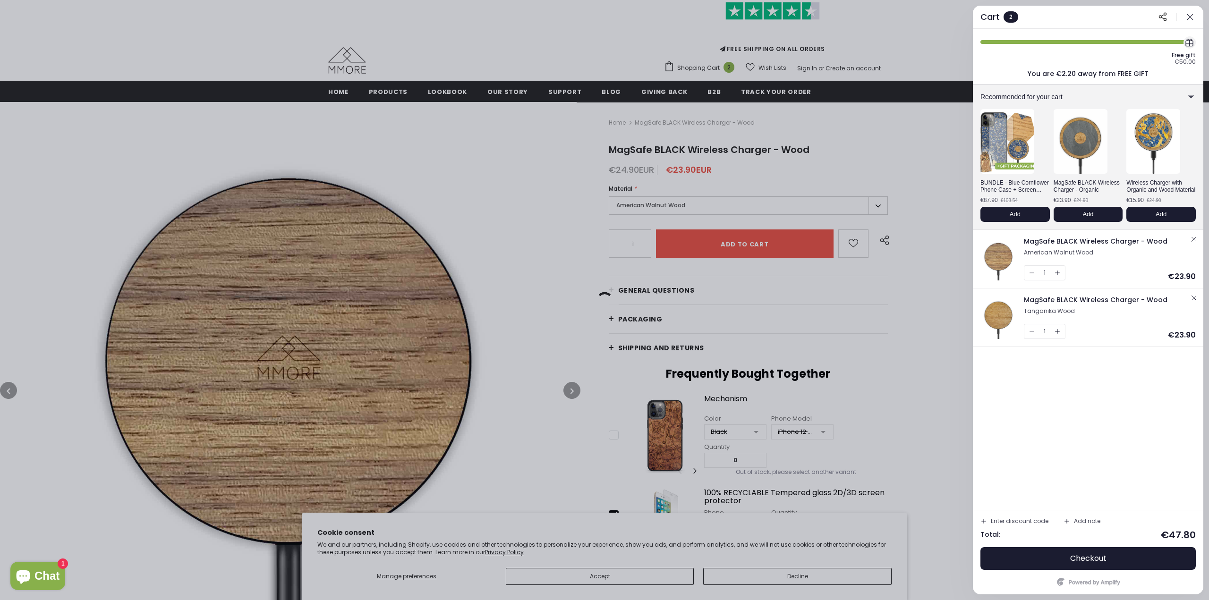
click at [1195, 236] on icon "button" at bounding box center [1195, 240] width 8 height 8
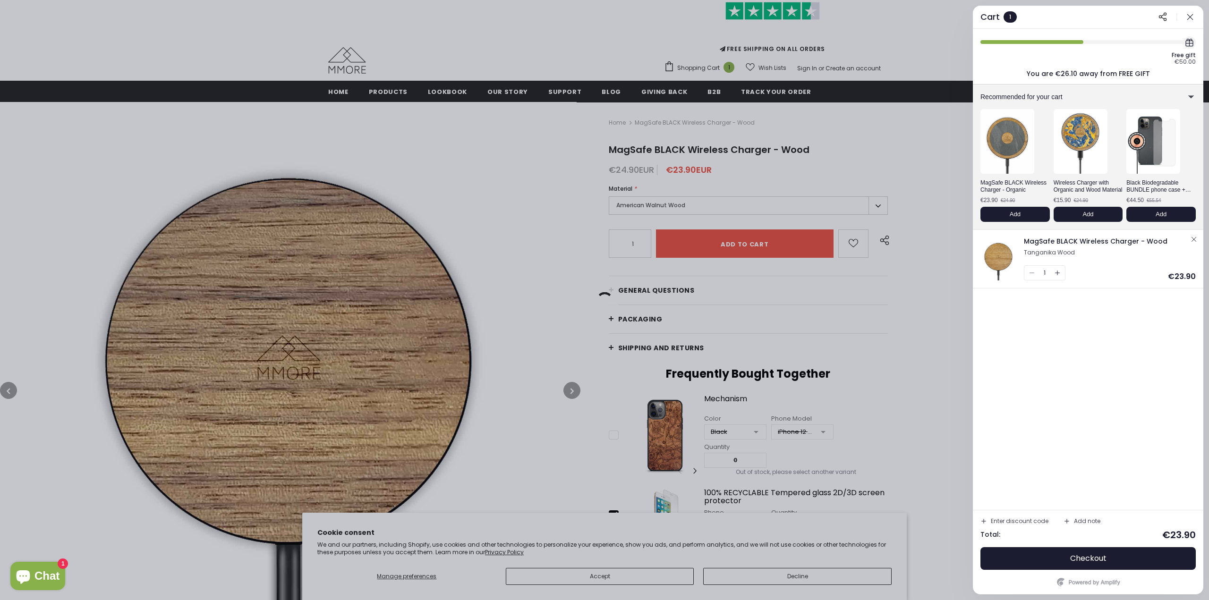
click at [1195, 239] on icon "button" at bounding box center [1195, 240] width 8 height 8
click at [936, 278] on div at bounding box center [604, 300] width 1209 height 600
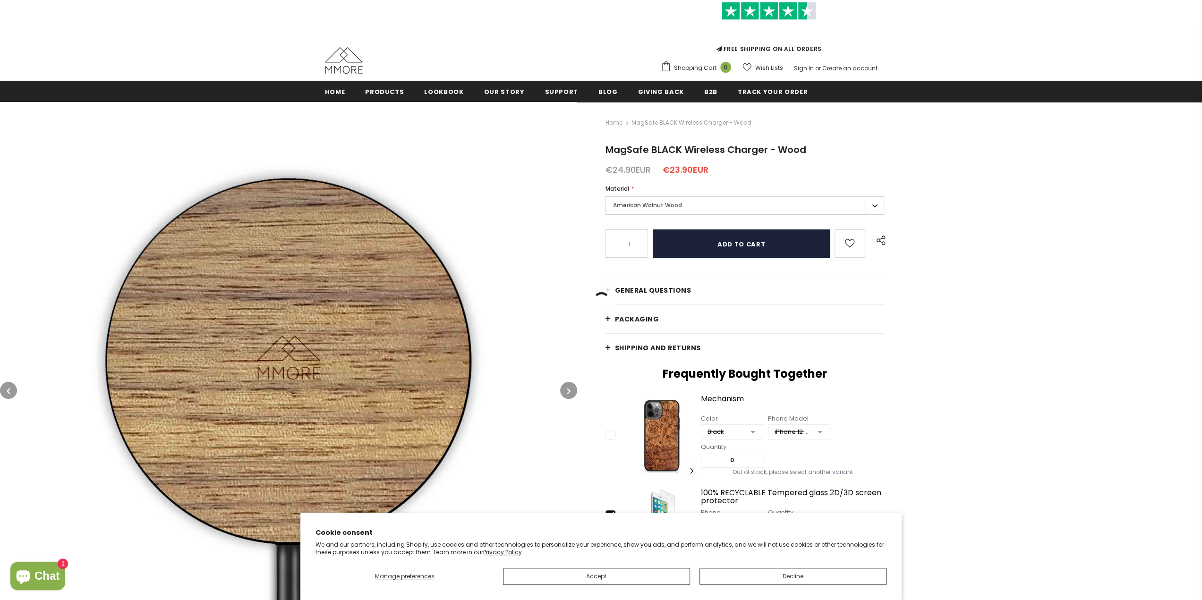
click at [723, 248] on input "Add to cart" at bounding box center [742, 244] width 178 height 28
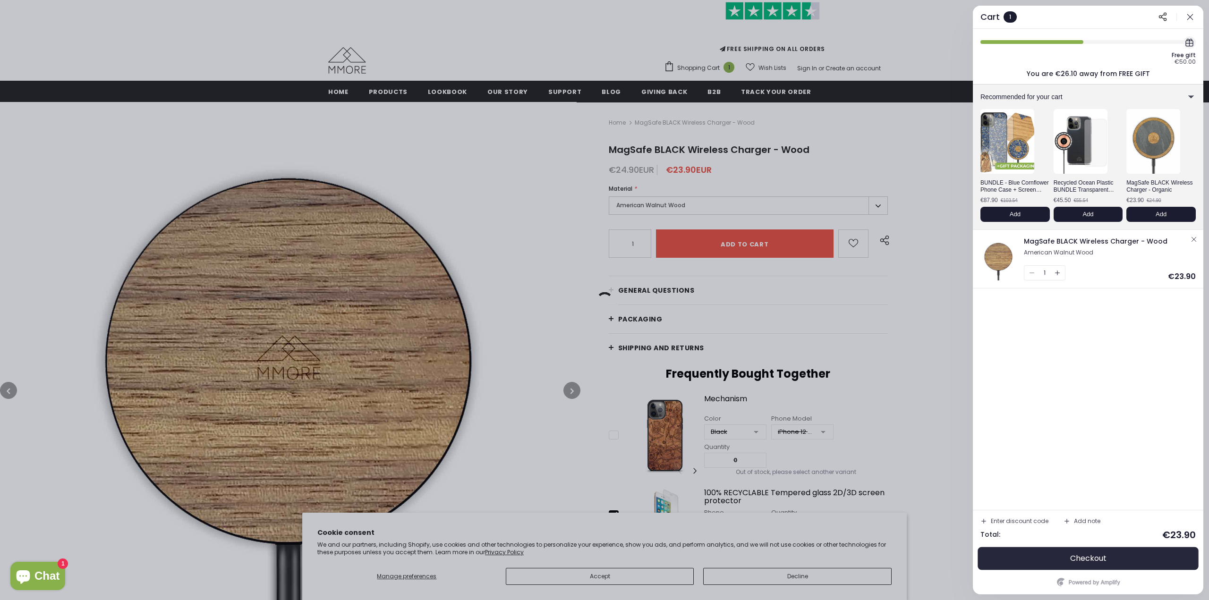
click at [1055, 565] on button "Checkout" at bounding box center [1088, 559] width 215 height 23
